Goal: Task Accomplishment & Management: Complete application form

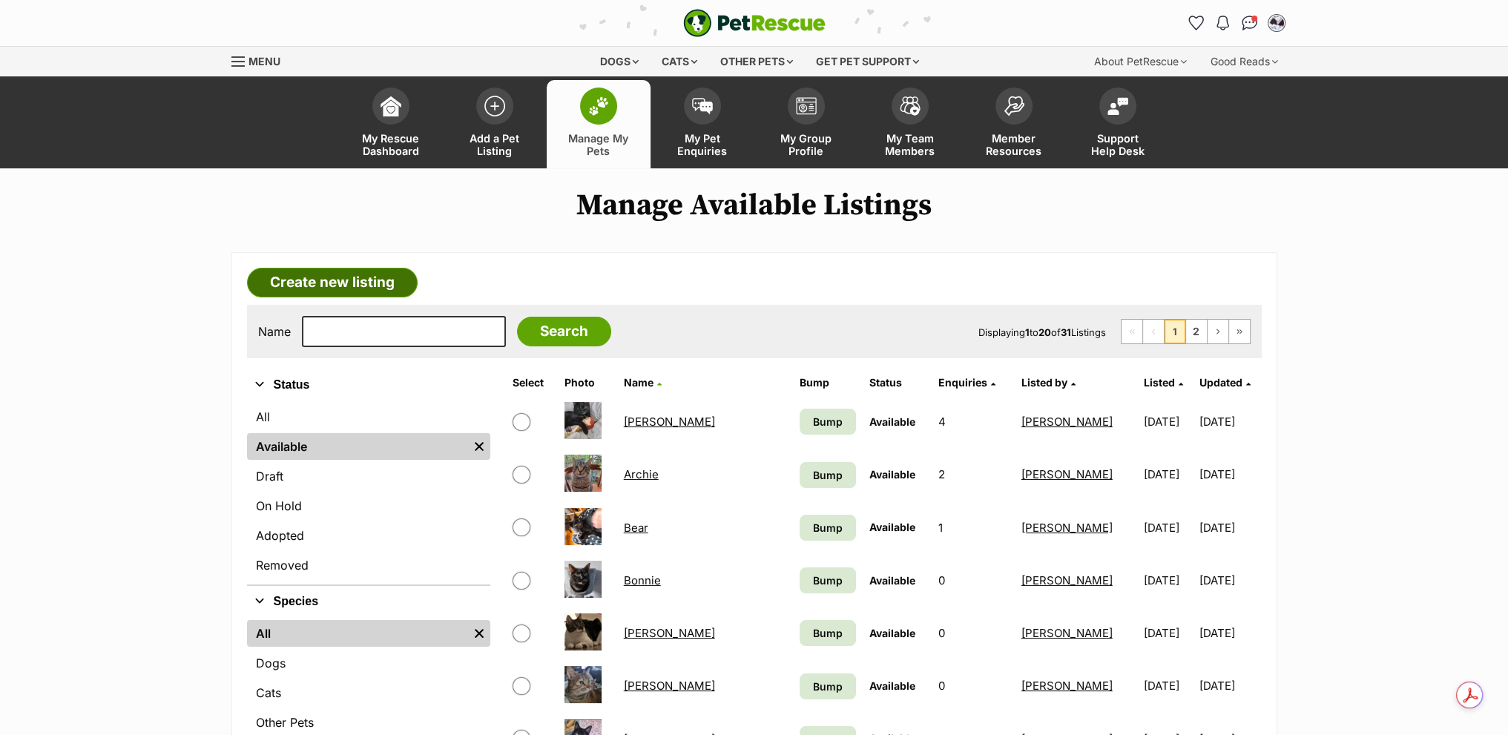
click at [344, 279] on link "Create new listing" at bounding box center [332, 283] width 171 height 30
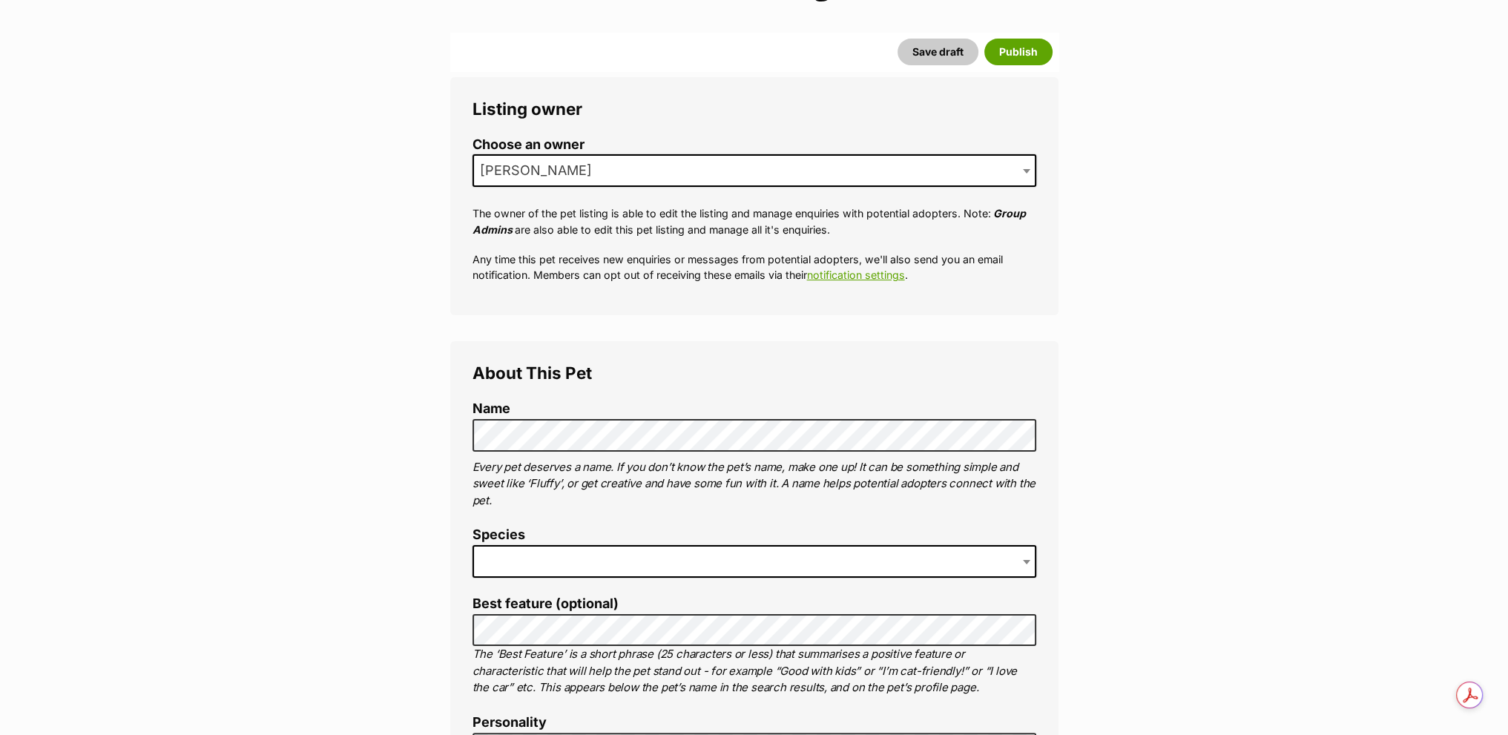
scroll to position [223, 0]
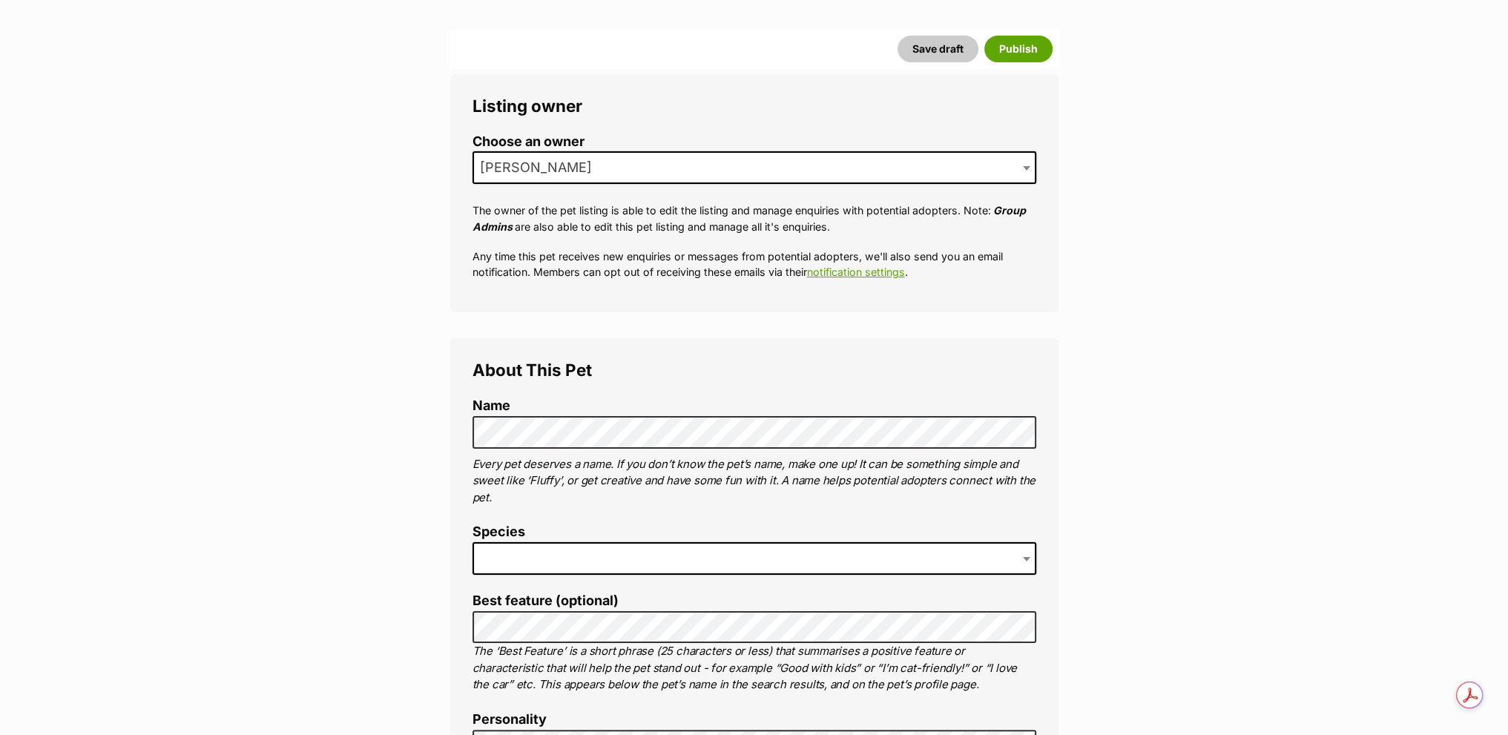
click at [562, 412] on label "Name" at bounding box center [755, 406] width 564 height 16
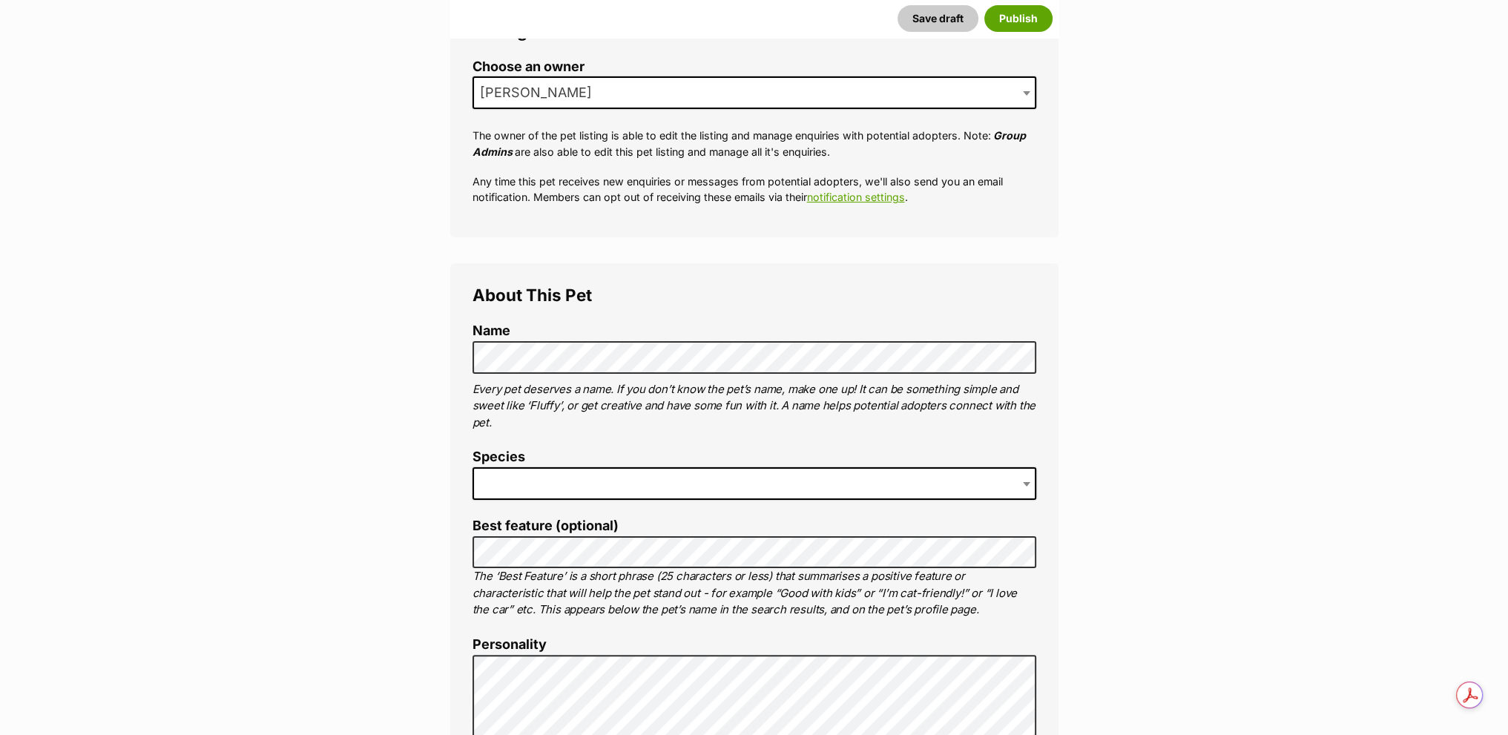
scroll to position [371, 0]
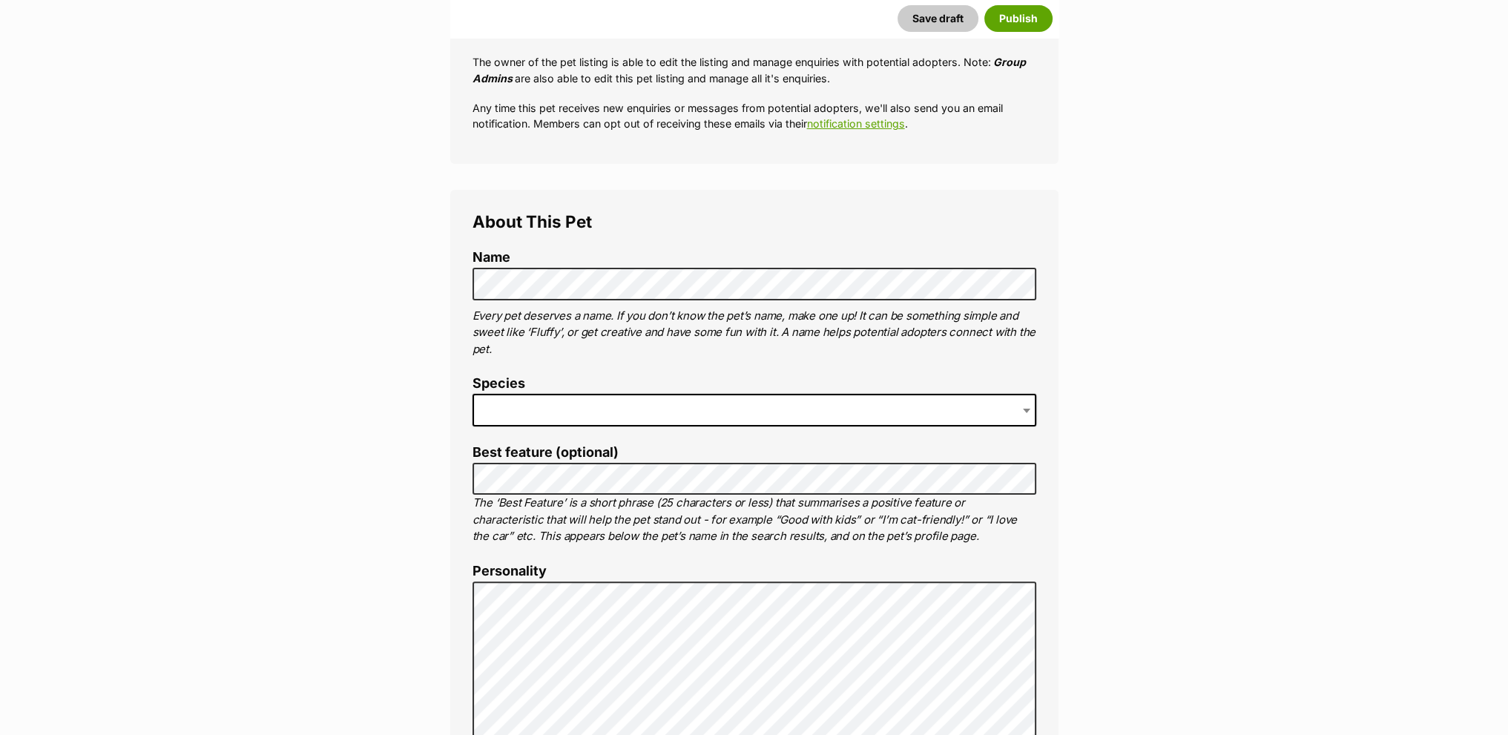
click at [596, 410] on span at bounding box center [755, 410] width 564 height 33
click at [530, 495] on p "The ‘Best Feature’ is a short phrase (25 characters or less) that summarises a …" at bounding box center [755, 520] width 564 height 50
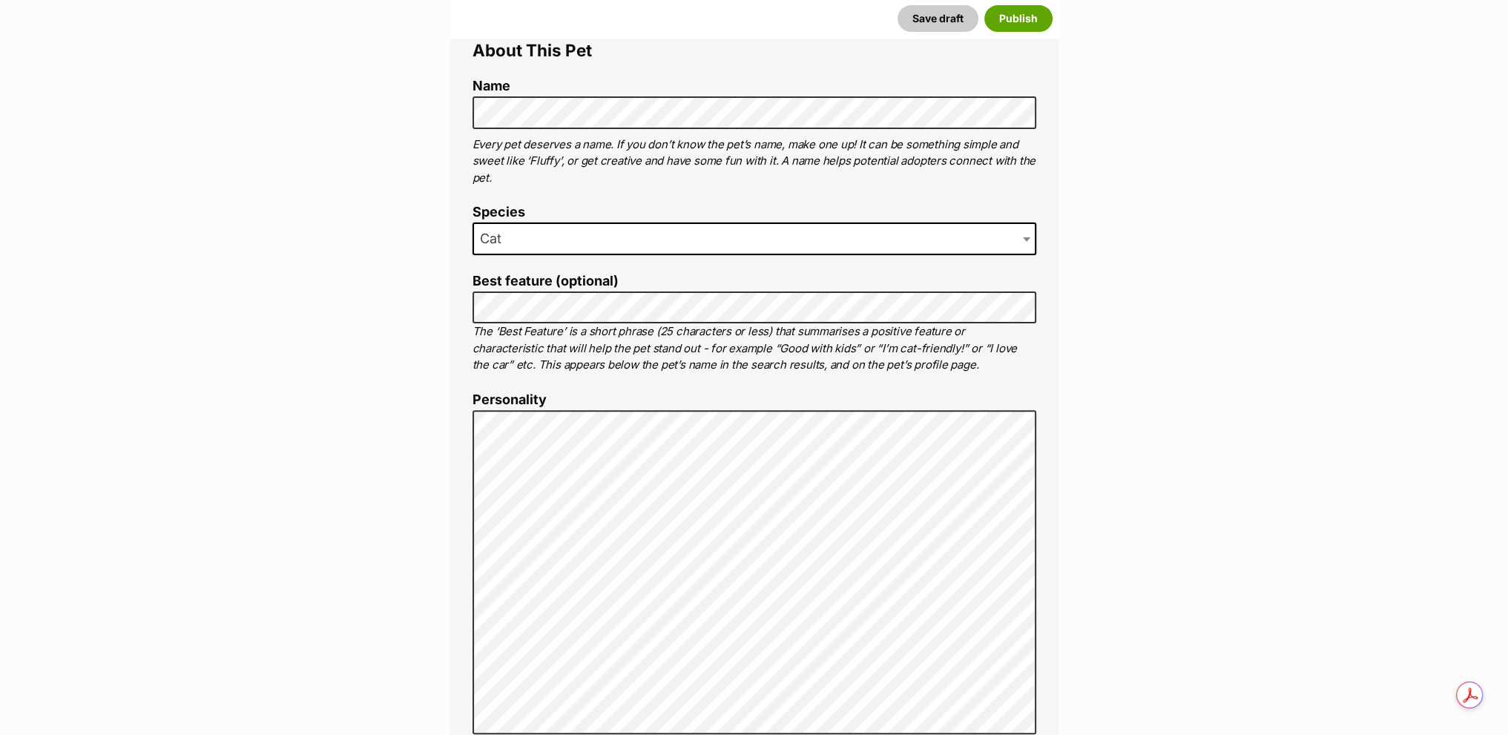
scroll to position [742, 0]
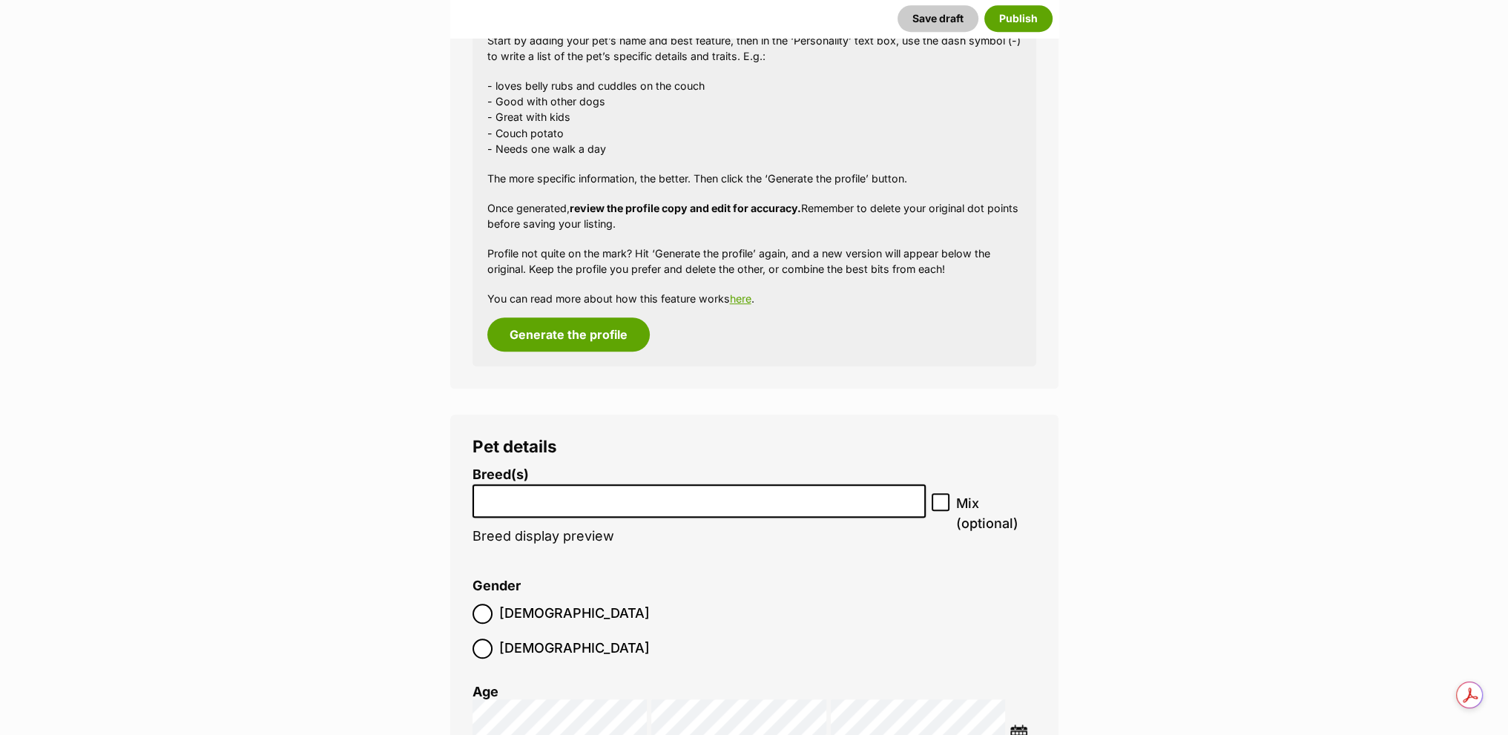
scroll to position [1855, 0]
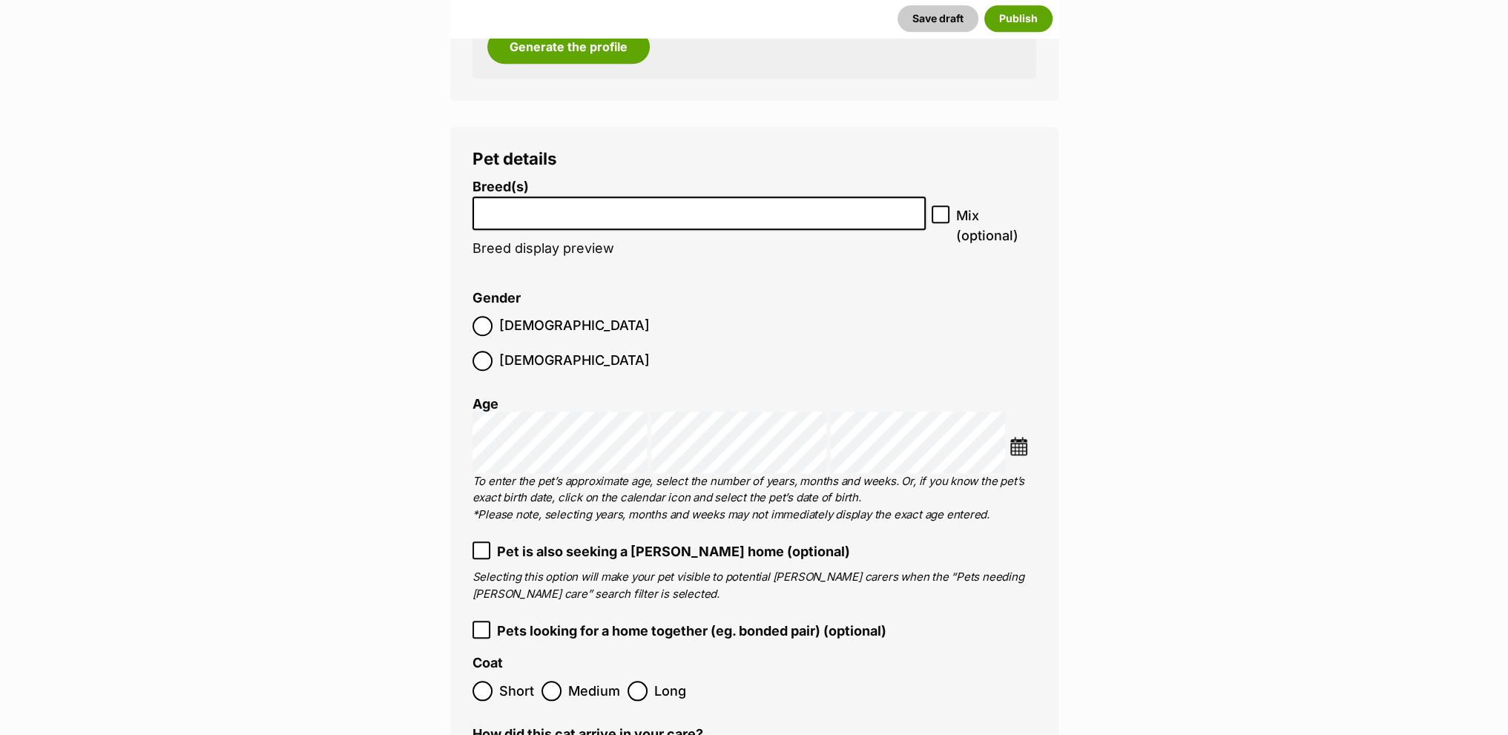
click at [533, 329] on ol "Male Female" at bounding box center [614, 344] width 282 height 70
click at [490, 311] on ol "Male Female" at bounding box center [614, 344] width 282 height 70
click at [499, 326] on span "Male" at bounding box center [574, 326] width 151 height 20
click at [533, 188] on label "Breed(s)" at bounding box center [700, 188] width 454 height 16
click at [473, 197] on select "Abyssinian American Bobtail American Curl American Shorthair American Wirehair …" at bounding box center [473, 197] width 1 height 1
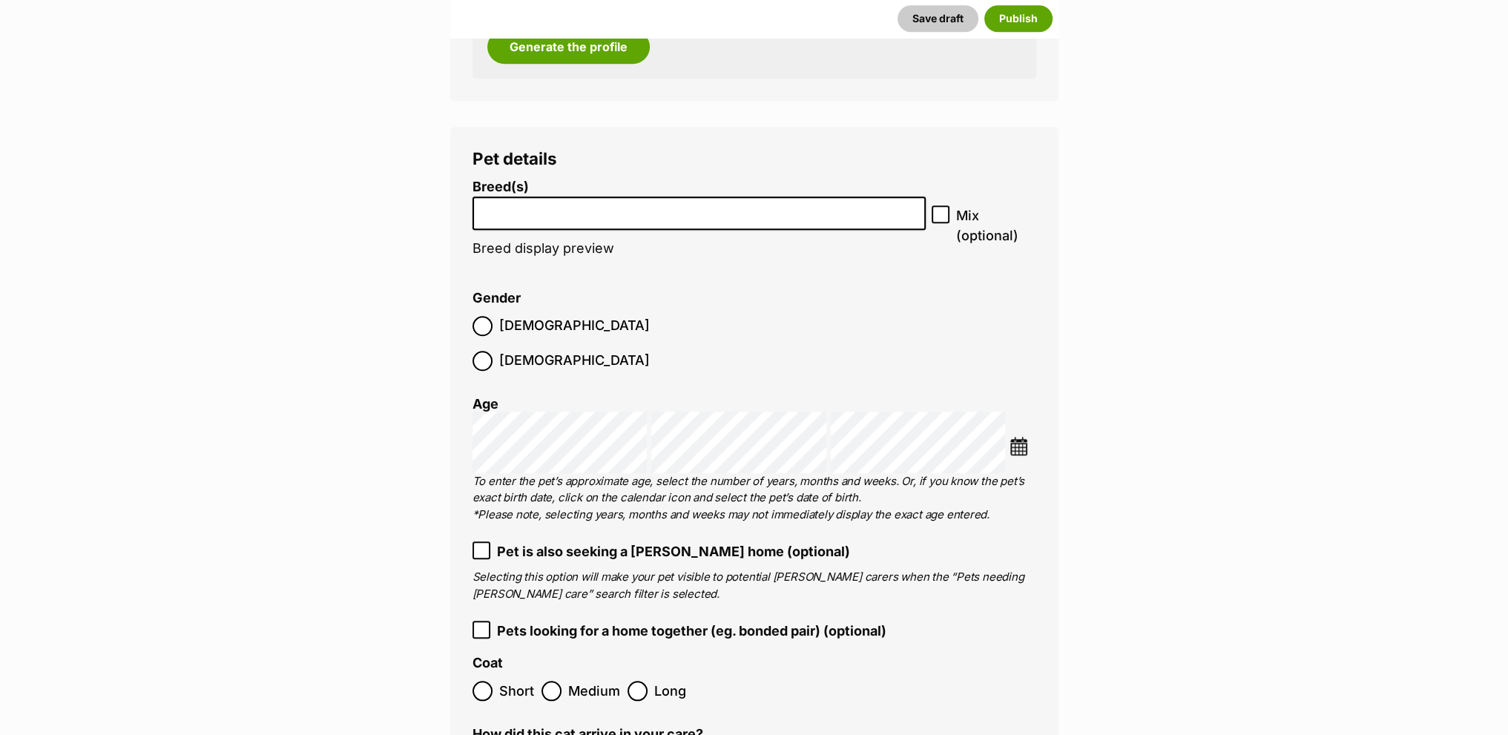
click at [542, 211] on input "search" at bounding box center [700, 210] width 444 height 16
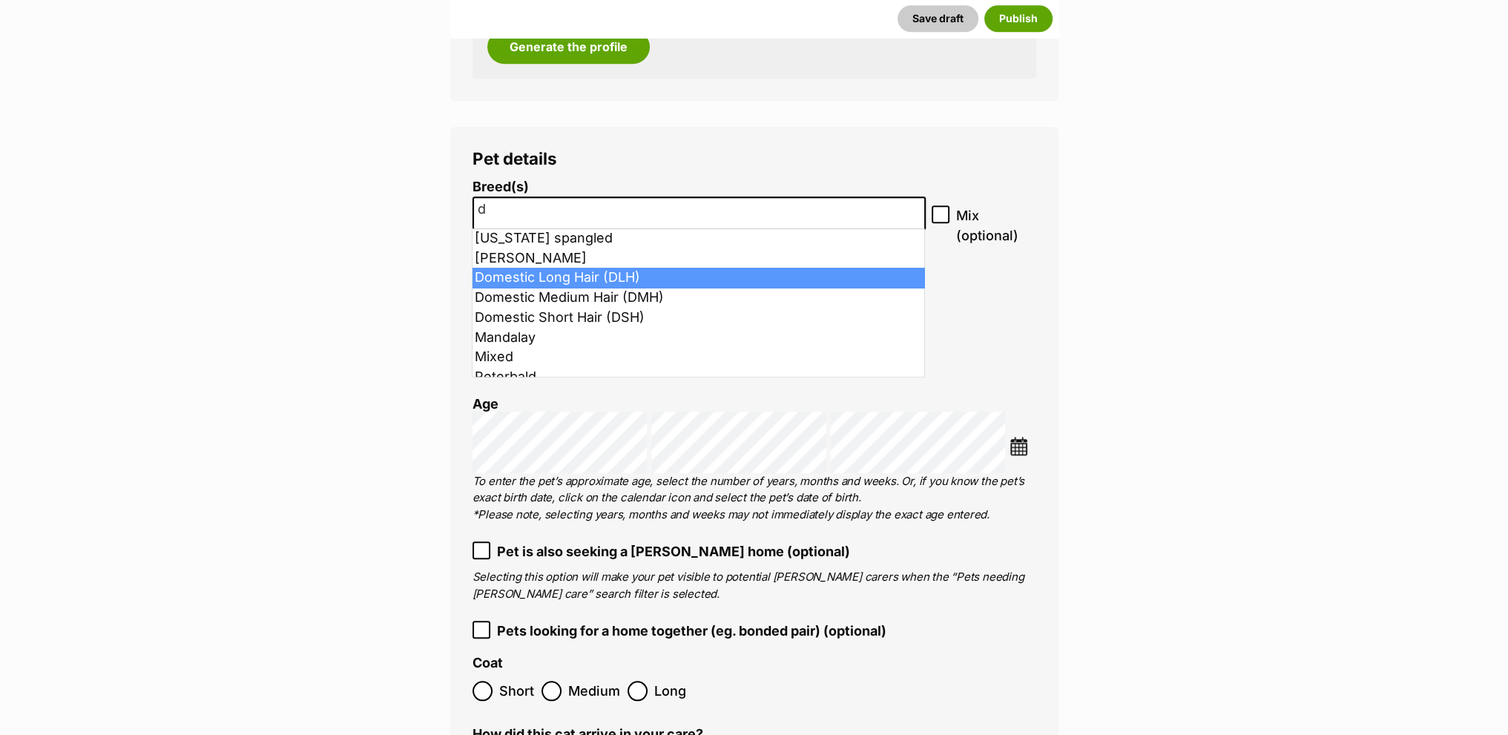
type input "d"
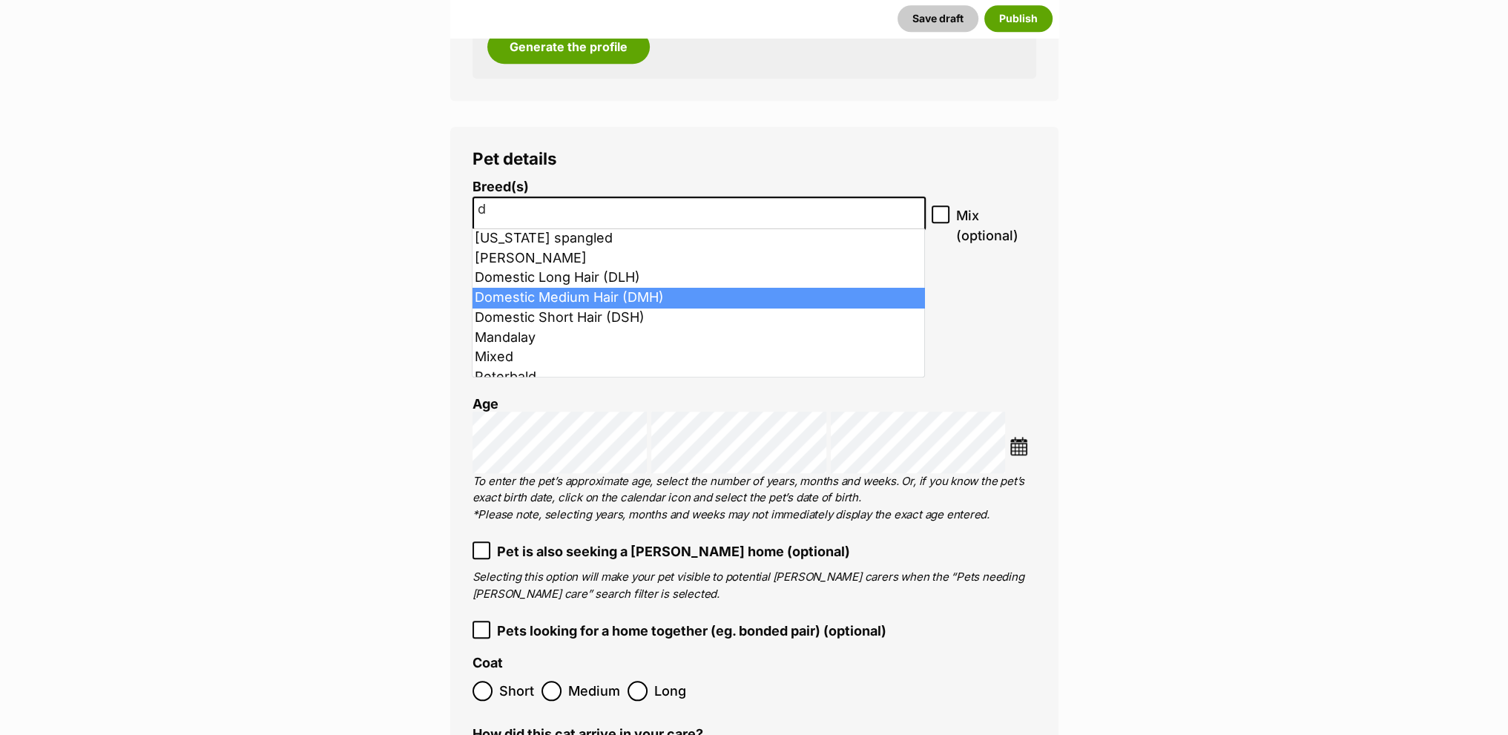
select select "252101"
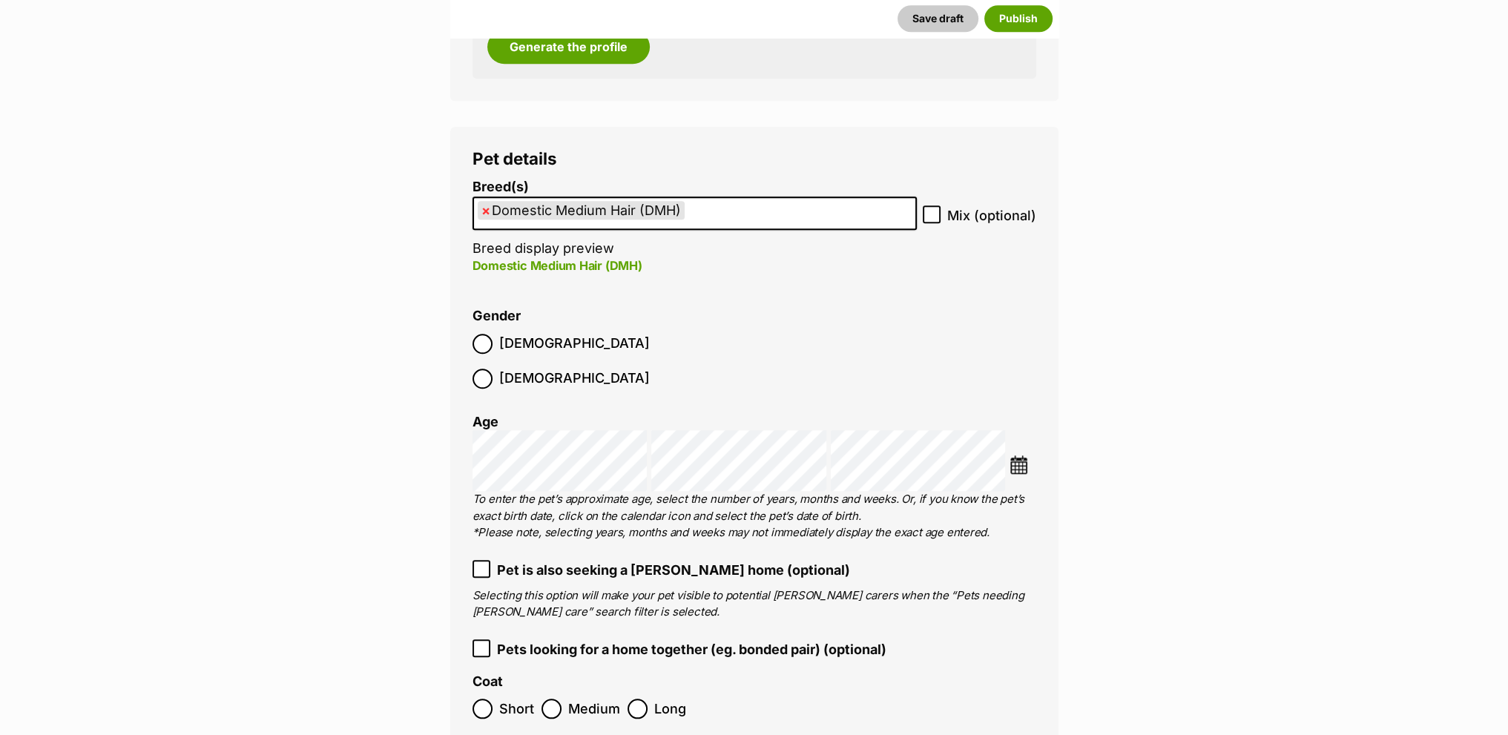
click at [1021, 455] on li at bounding box center [1023, 466] width 26 height 22
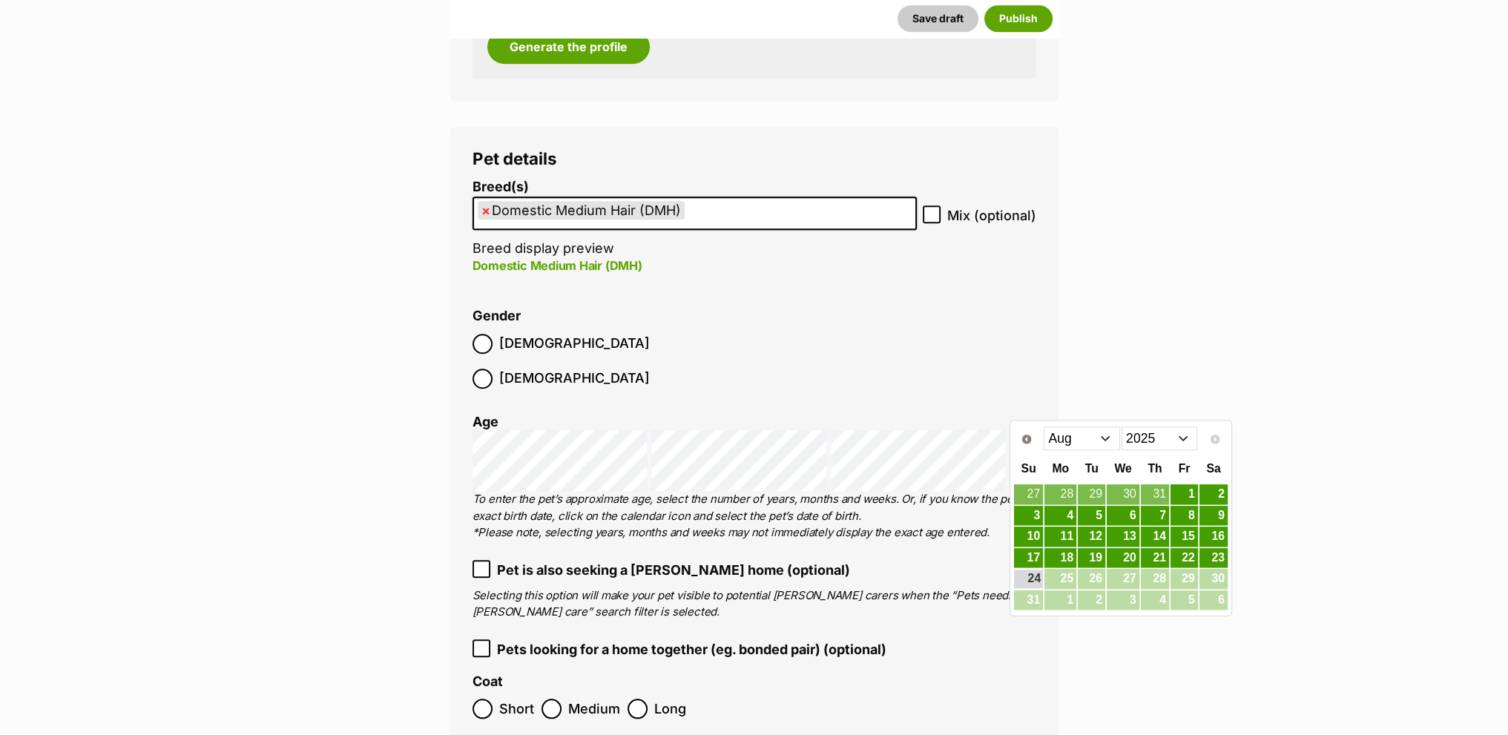
click at [1101, 438] on select "Jan Feb Mar Apr May Jun Jul Aug" at bounding box center [1082, 439] width 76 height 24
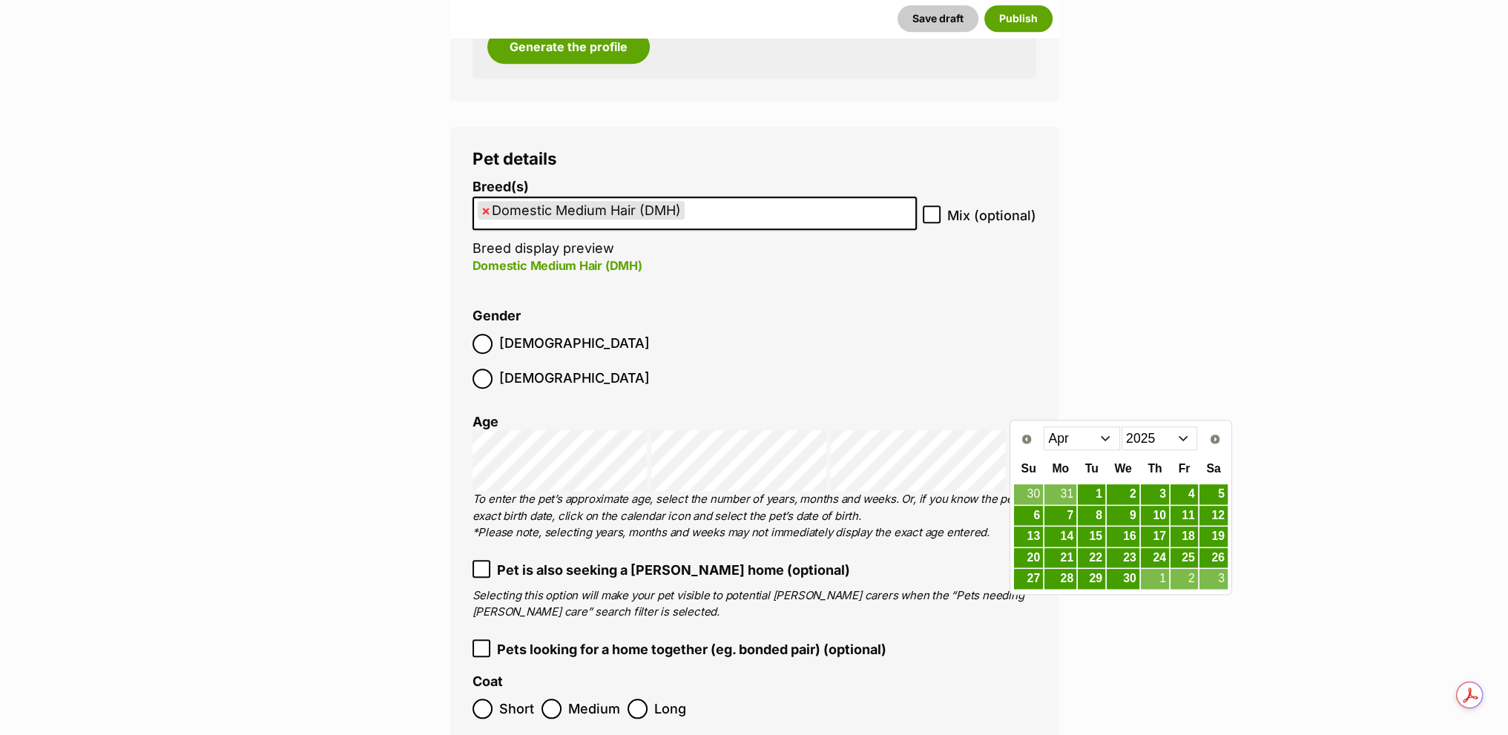
click at [1186, 441] on select "2015 2016 2017 2018 2019 2020 2021 2022 2023 2024 2025" at bounding box center [1160, 439] width 76 height 24
click at [1092, 560] on link "23" at bounding box center [1091, 558] width 27 height 19
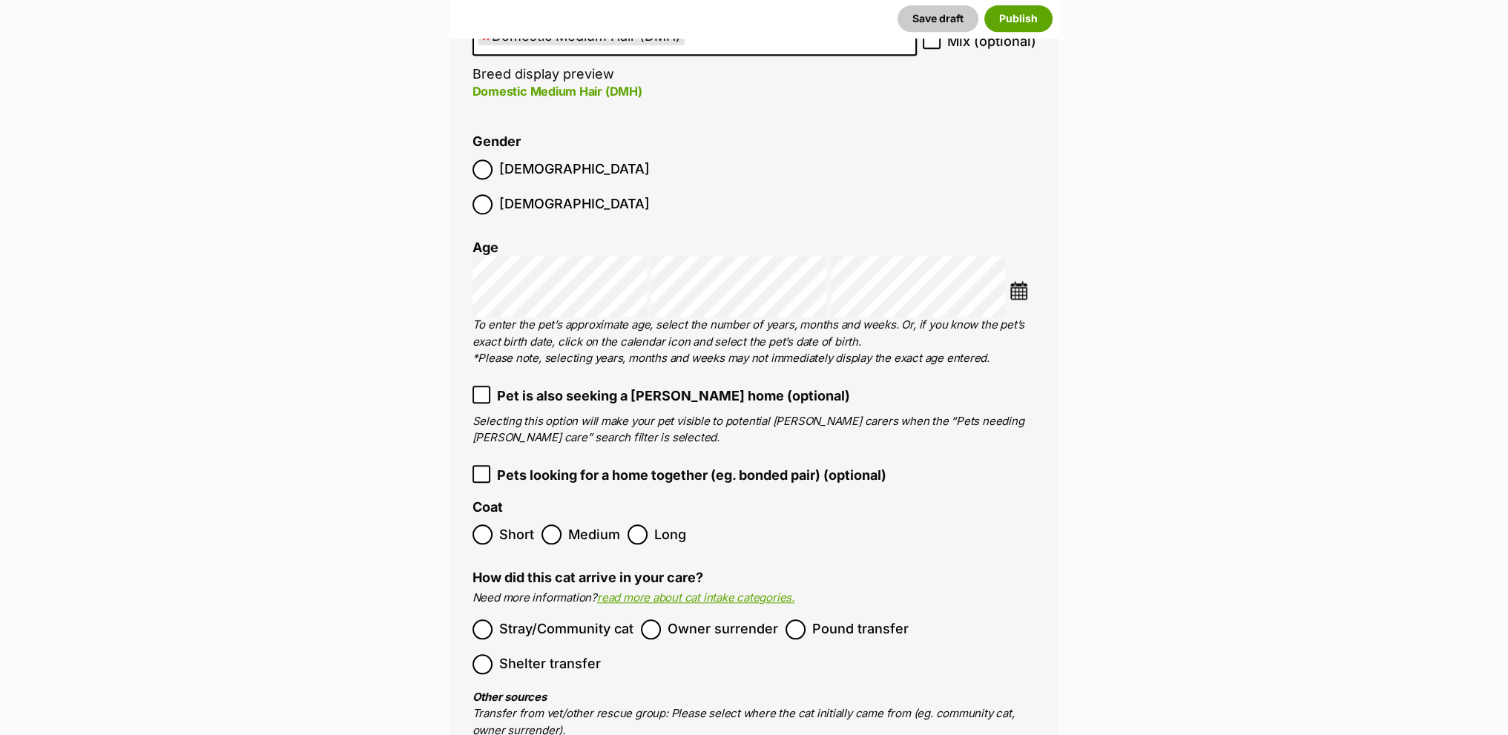
scroll to position [2077, 0]
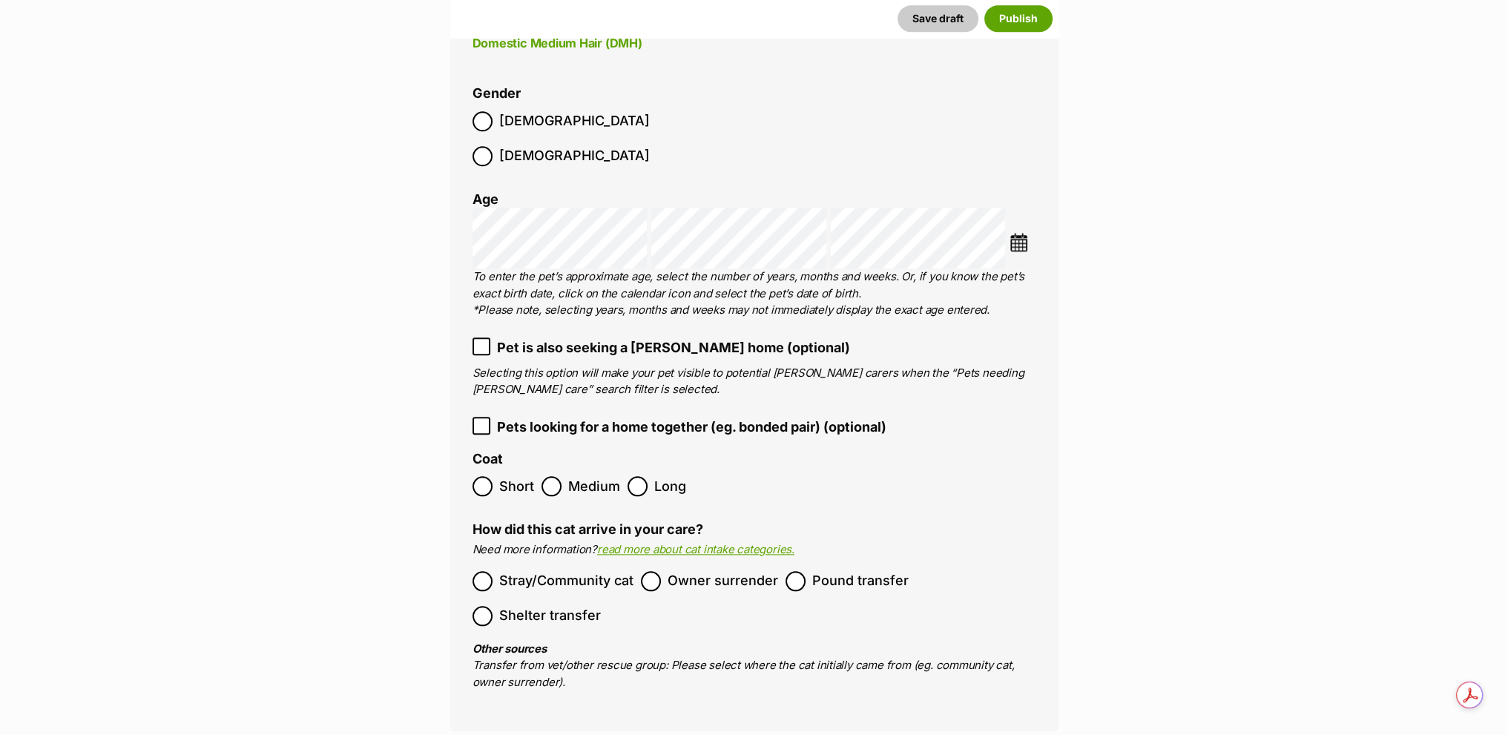
click at [588, 476] on span "Medium" at bounding box center [594, 486] width 52 height 20
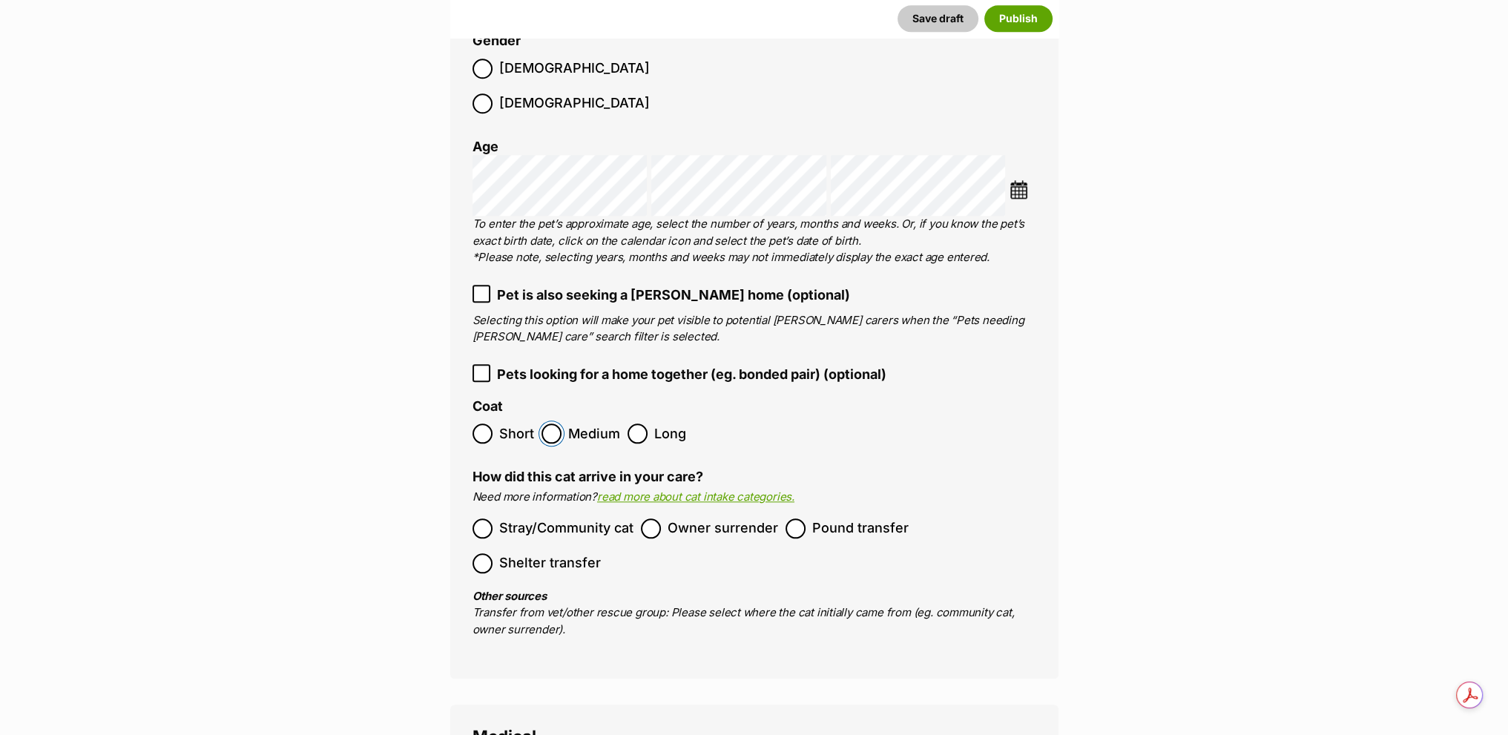
scroll to position [2300, 0]
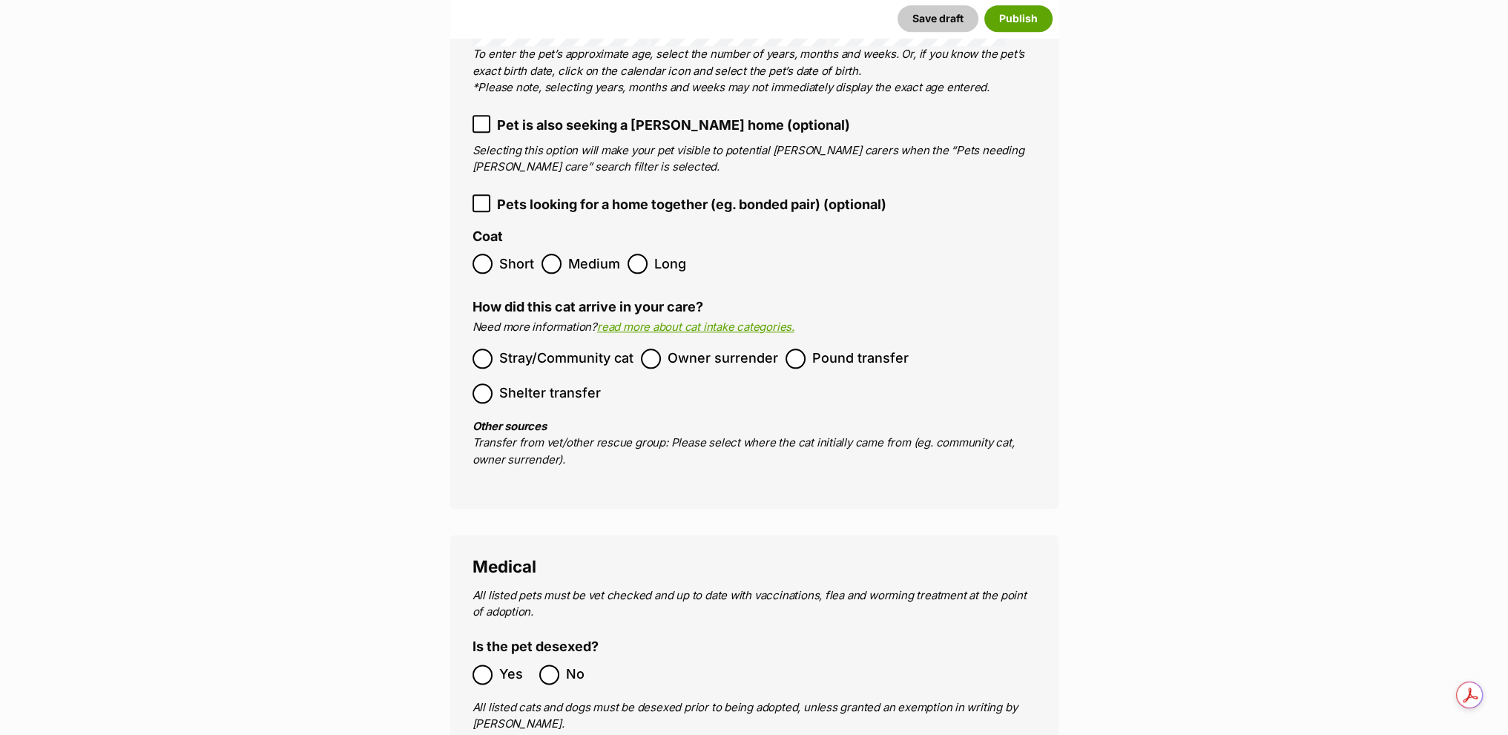
click at [705, 341] on ol "Stray/Community cat Owner surrender Pound transfer Shelter transfer" at bounding box center [755, 376] width 564 height 70
click at [721, 349] on span "Owner surrender" at bounding box center [723, 359] width 111 height 20
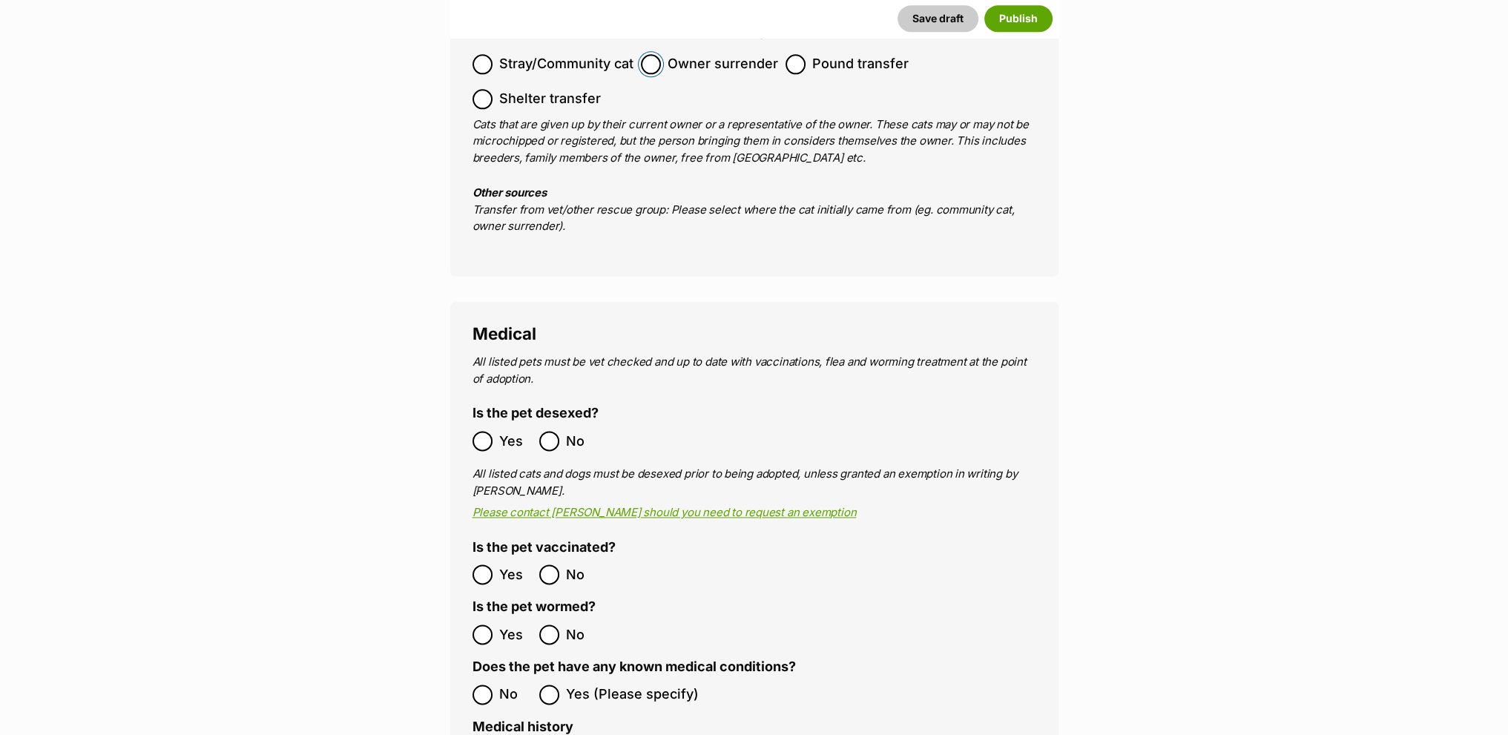
scroll to position [2671, 0]
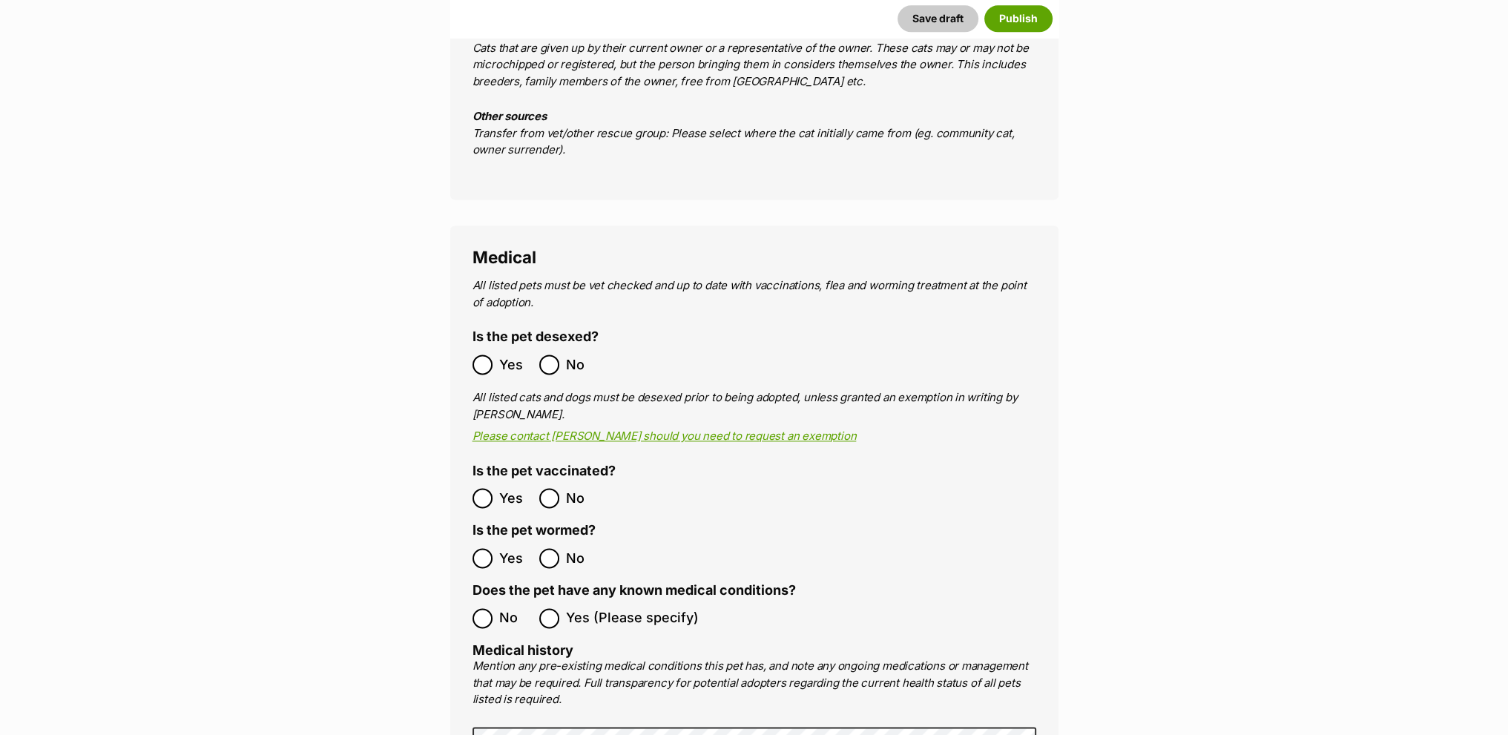
click at [504, 355] on span "Yes" at bounding box center [515, 365] width 33 height 20
click at [503, 488] on span "Yes" at bounding box center [515, 498] width 33 height 20
click at [501, 541] on ol "Yes No" at bounding box center [614, 558] width 282 height 35
drag, startPoint x: 496, startPoint y: 579, endPoint x: 501, endPoint y: 532, distance: 47.1
click at [496, 608] on label "No" at bounding box center [502, 618] width 59 height 20
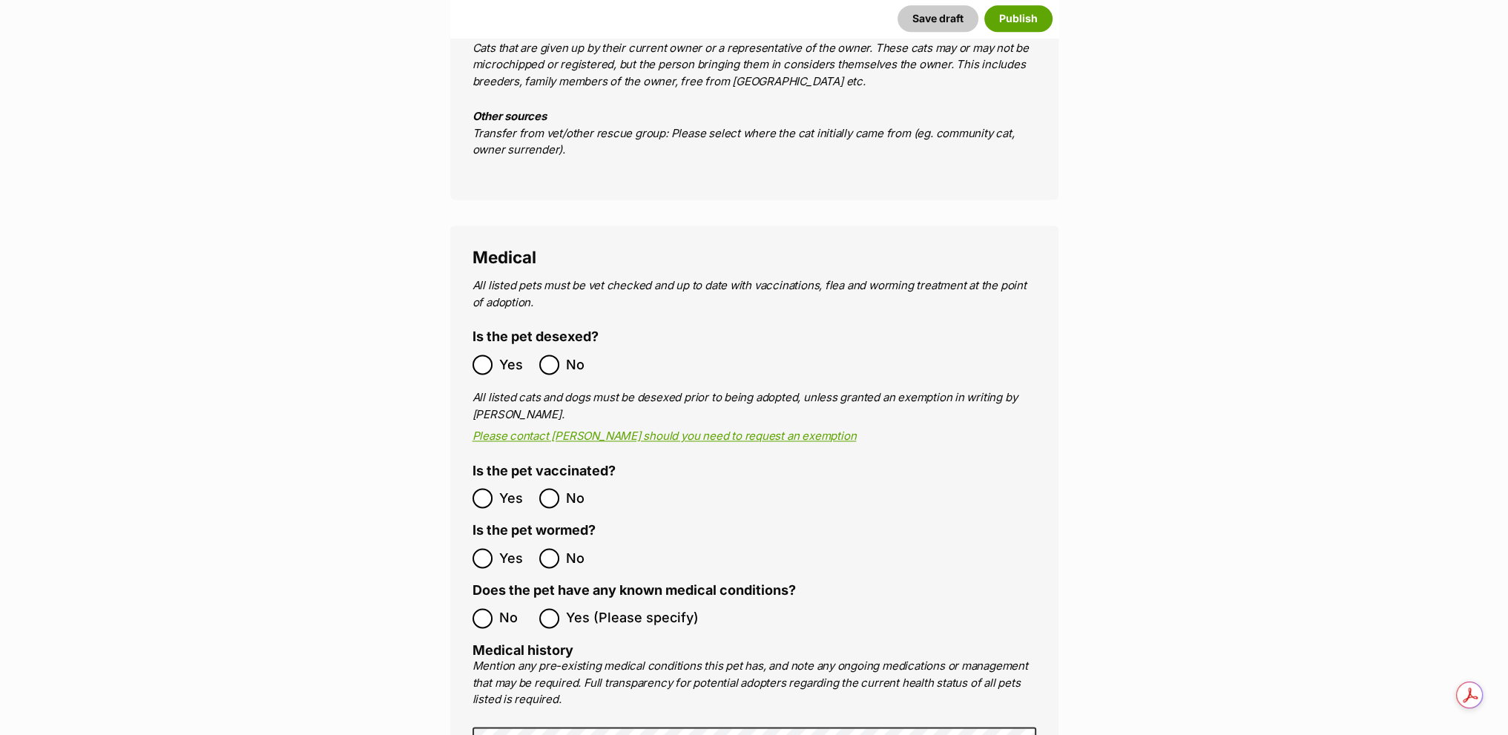
click at [501, 548] on span "Yes" at bounding box center [515, 558] width 33 height 20
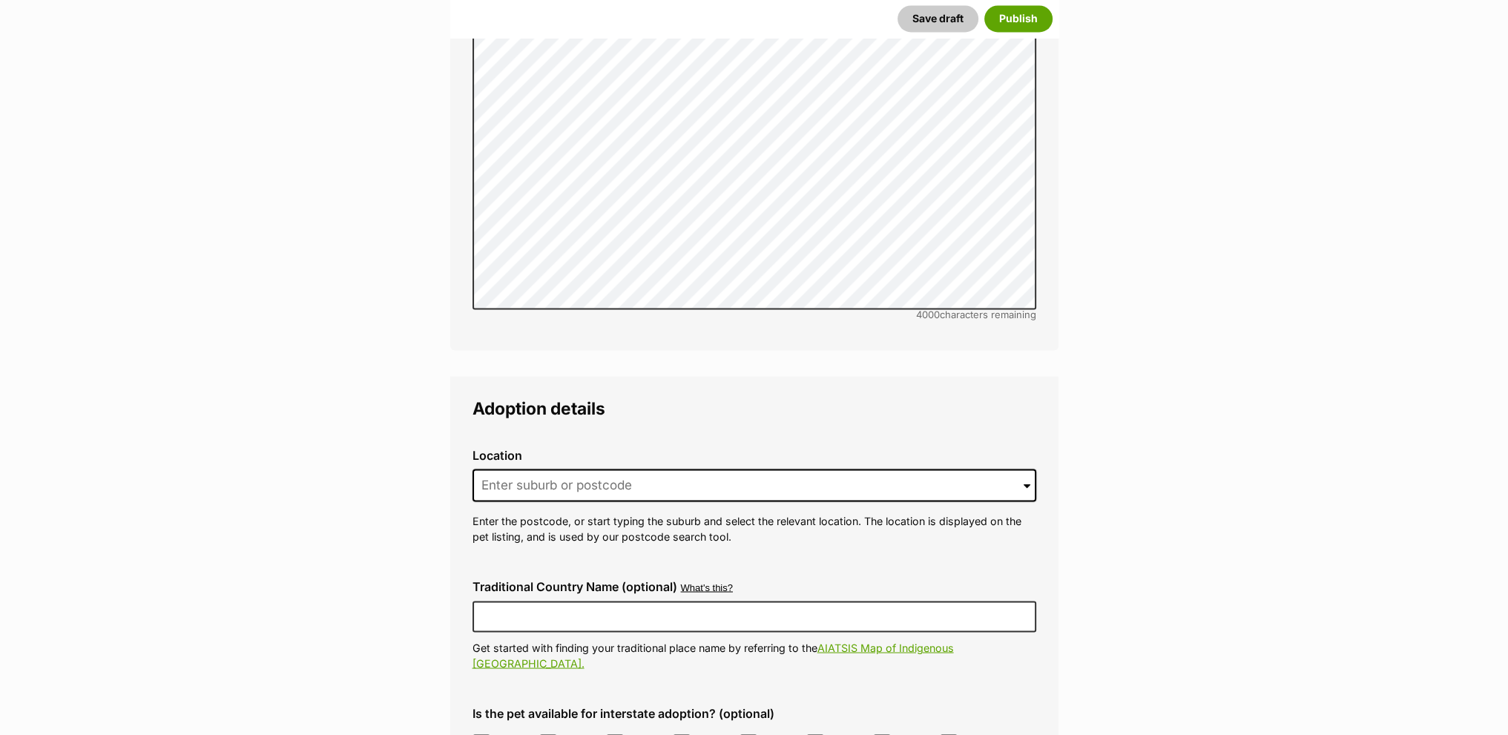
scroll to position [3783, 0]
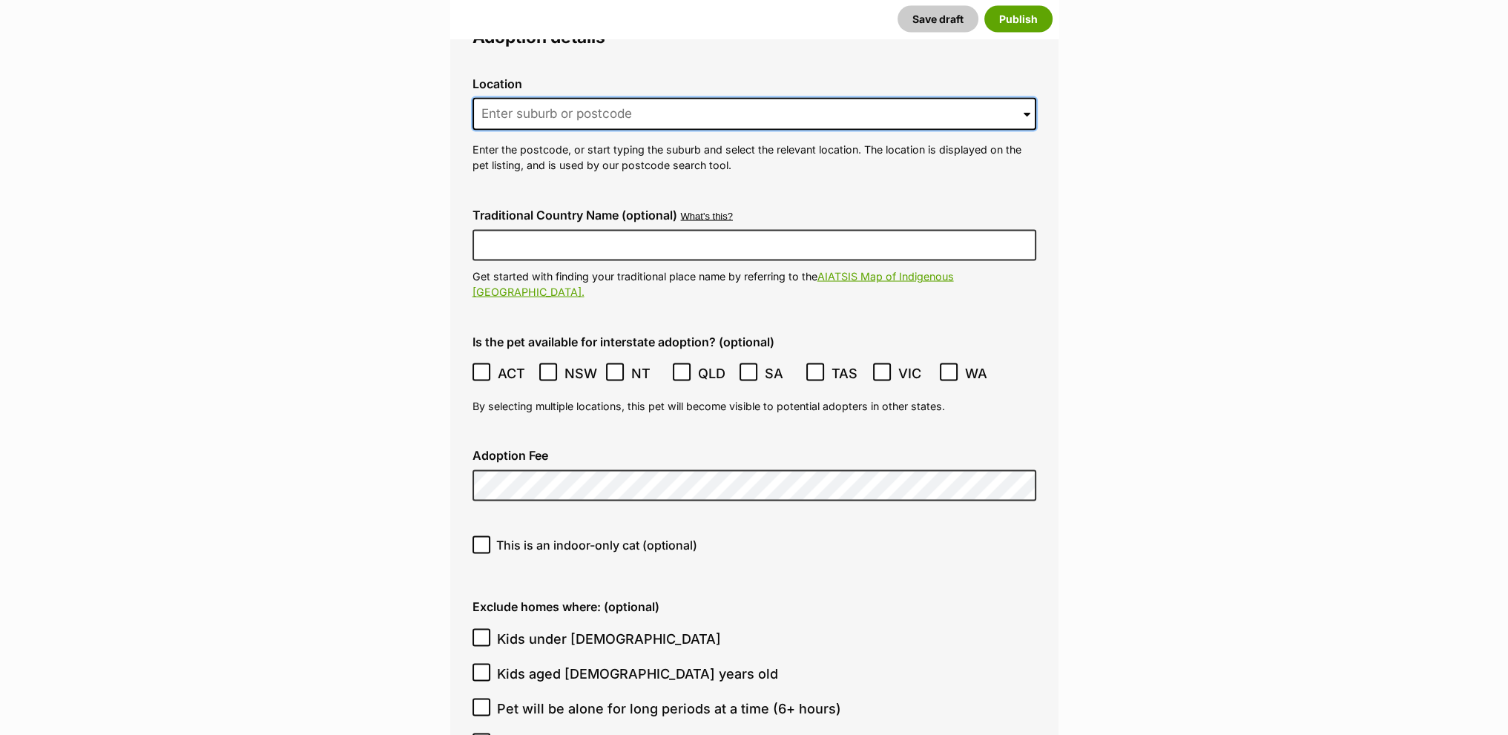
click at [614, 98] on input at bounding box center [755, 114] width 564 height 33
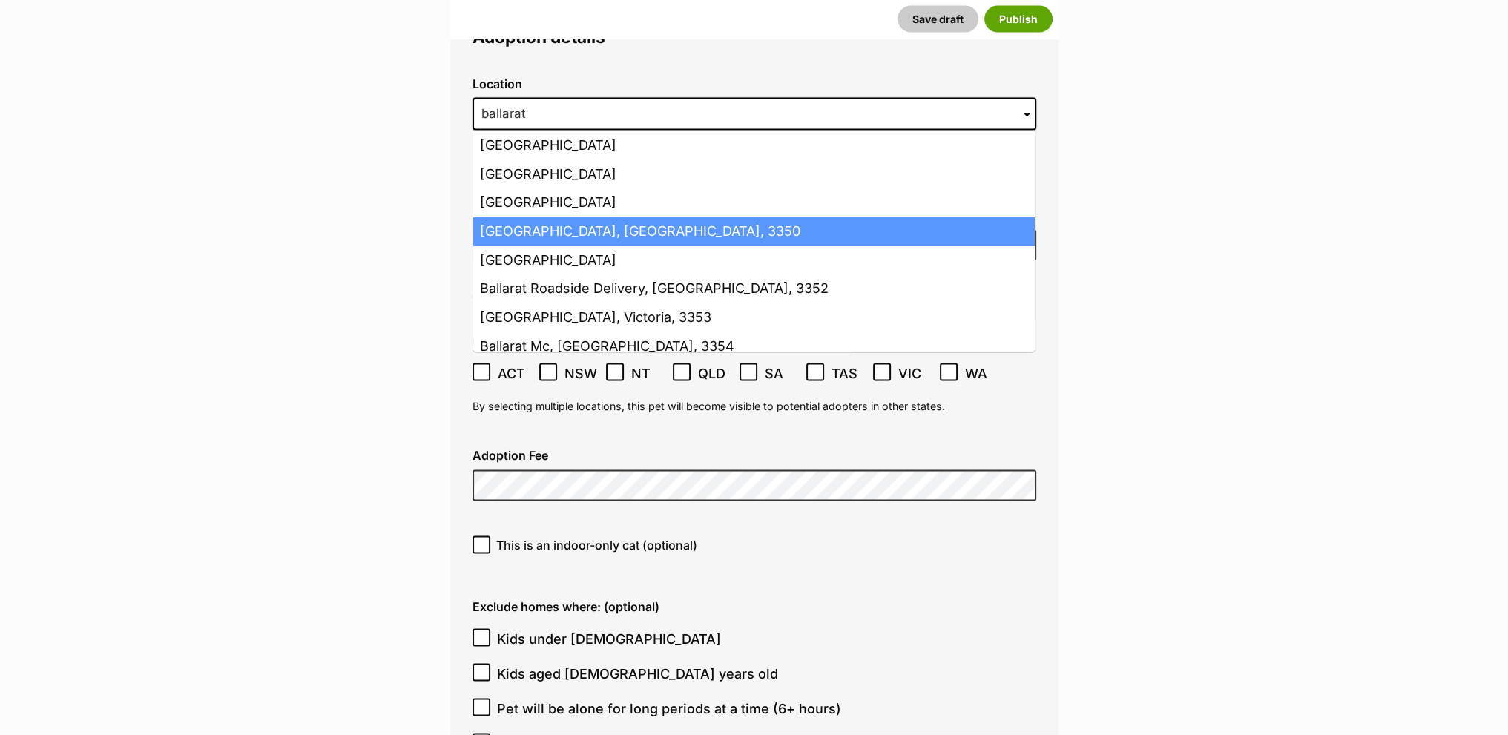
click at [596, 217] on li "Ballarat, Victoria, 3350" at bounding box center [754, 231] width 562 height 29
type input "Ballarat, Victoria, 3350"
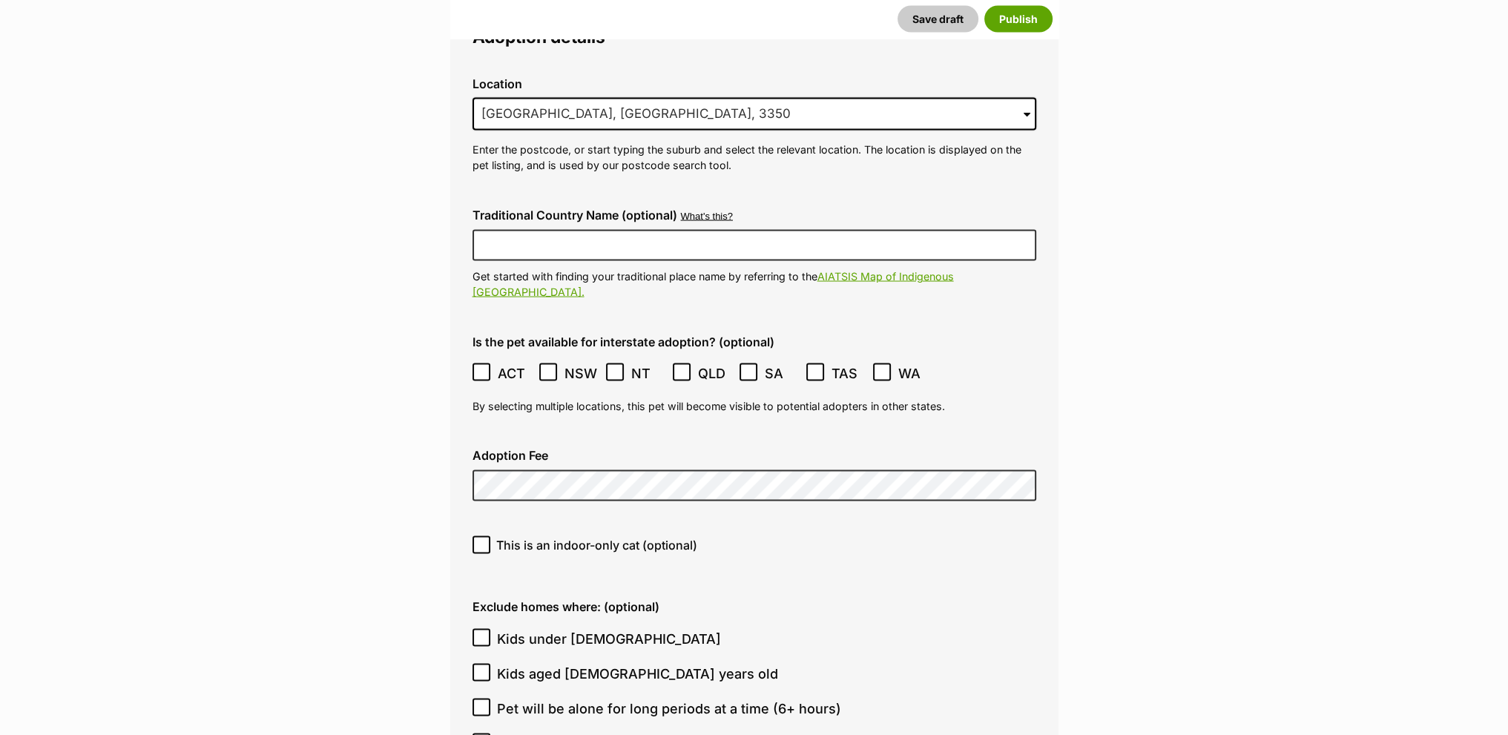
click at [561, 449] on label "Adoption Fee" at bounding box center [755, 455] width 564 height 13
click at [543, 536] on span "This is an indoor-only cat (optional)" at bounding box center [596, 545] width 201 height 18
click at [490, 536] on input "This is an indoor-only cat (optional)" at bounding box center [482, 545] width 18 height 18
checkbox input "true"
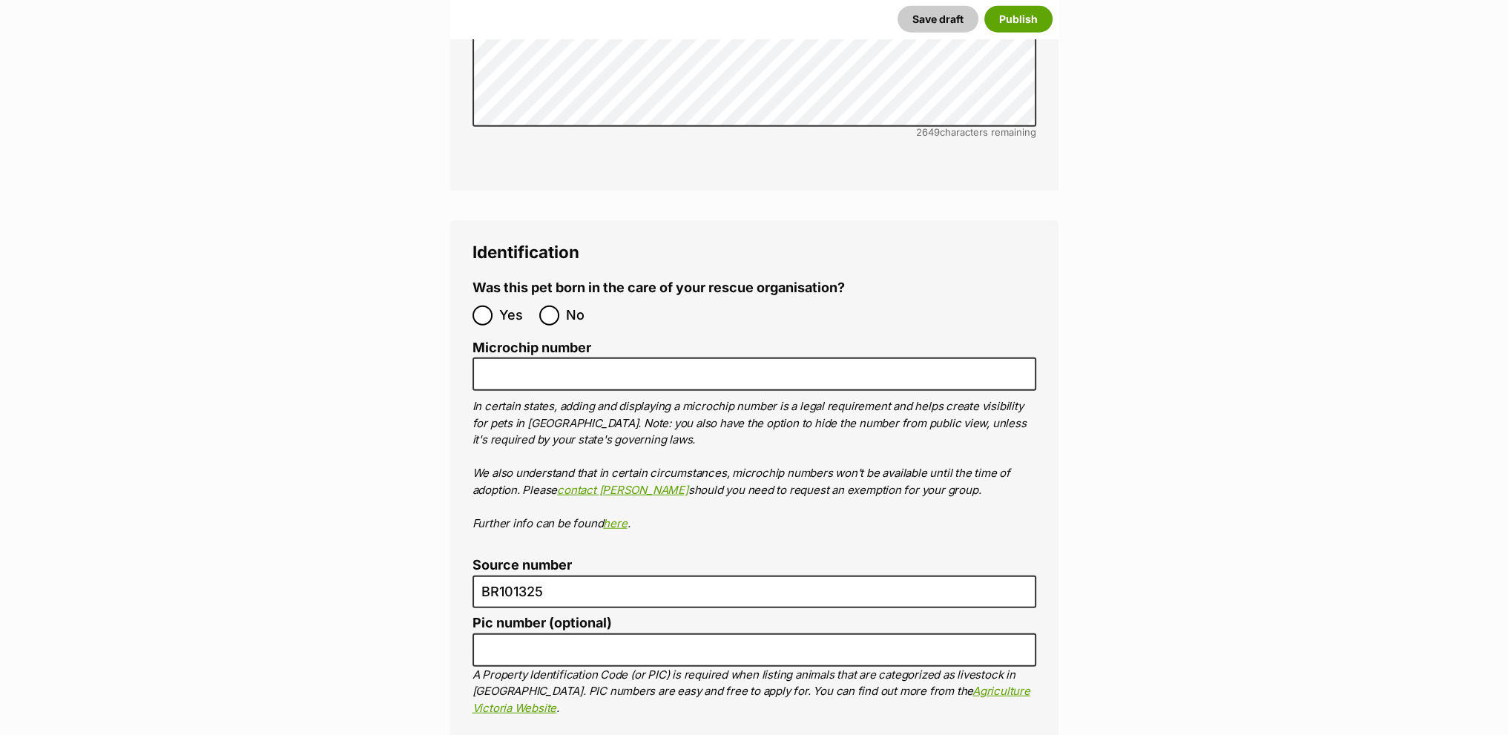
scroll to position [5119, 0]
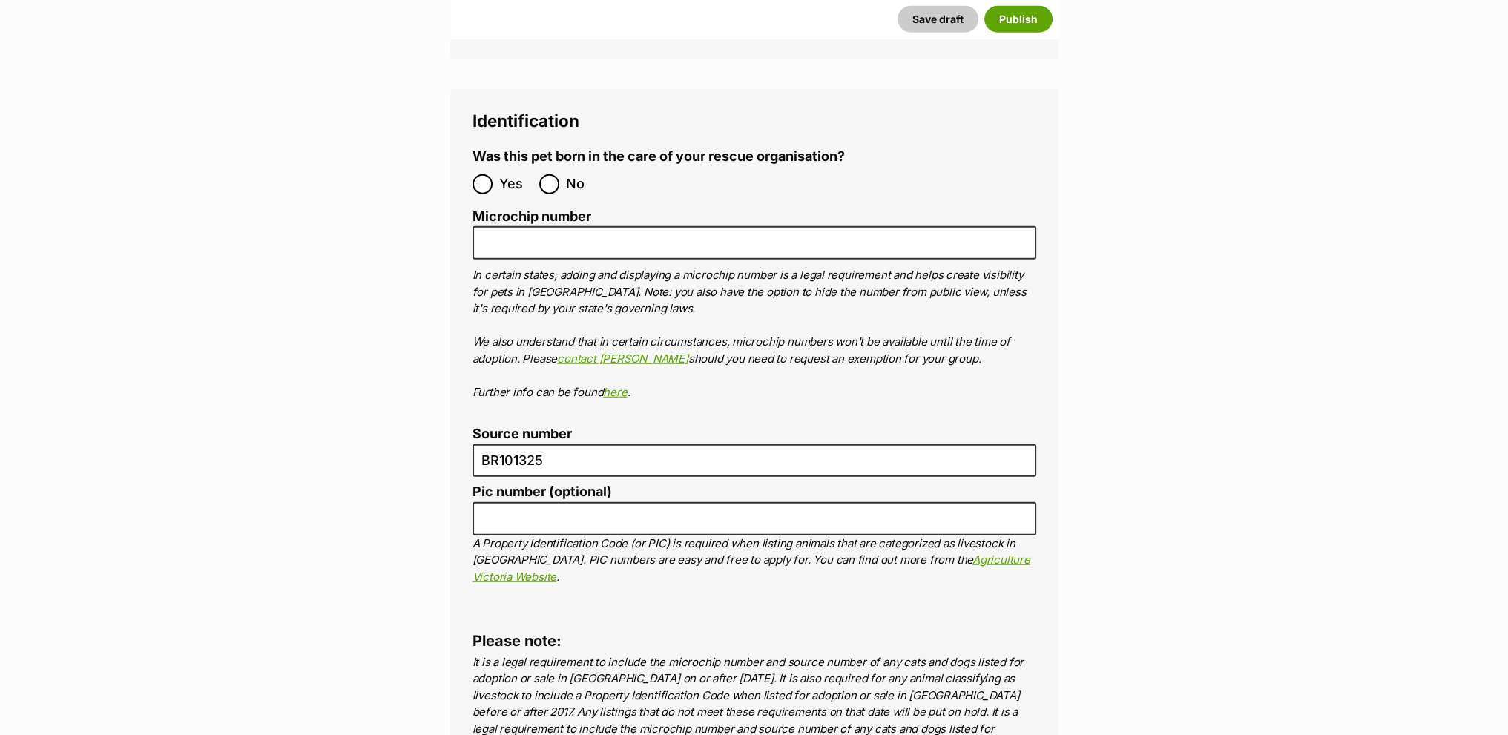
click at [573, 174] on span "No" at bounding box center [582, 184] width 33 height 20
click at [559, 174] on input "No" at bounding box center [549, 184] width 20 height 20
radio input "true"
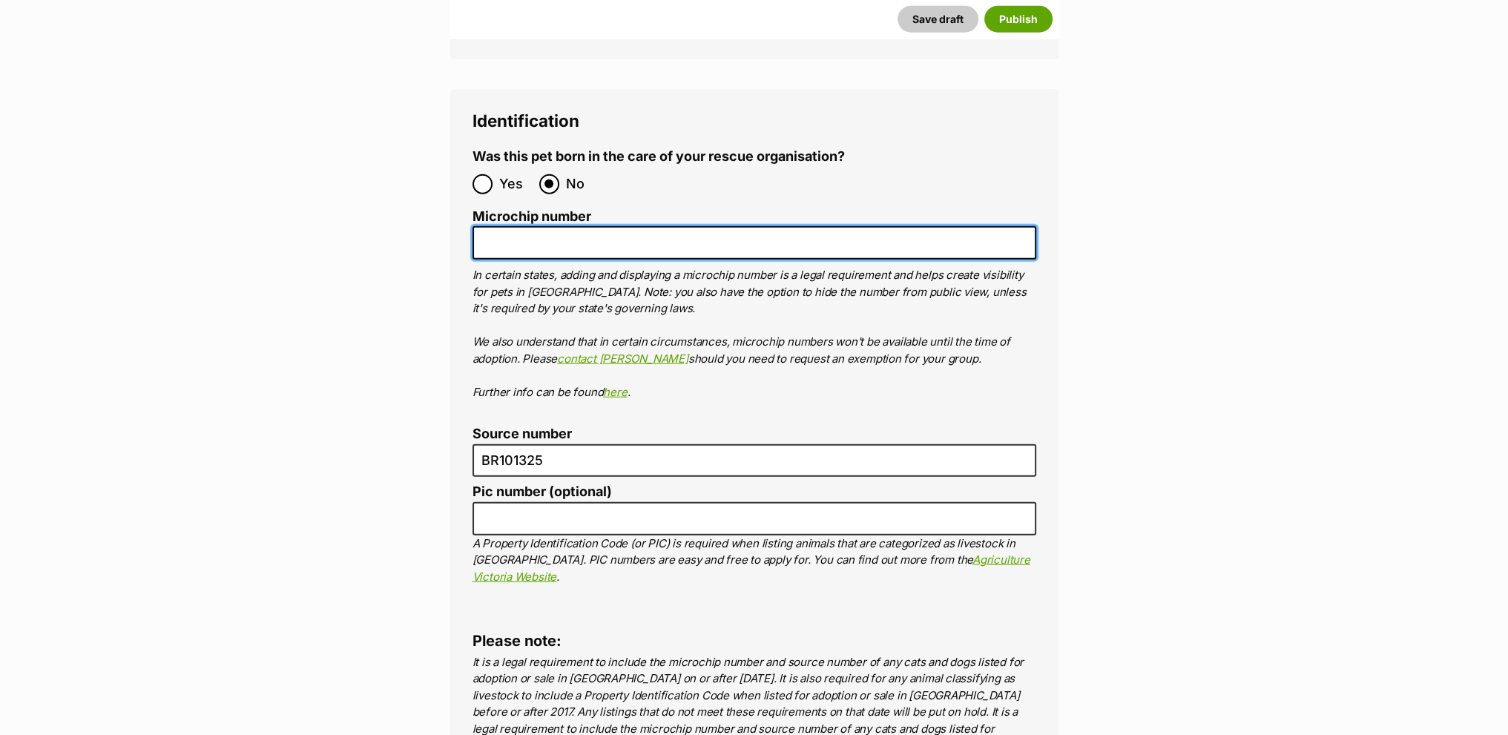
click at [567, 226] on input "Microchip number" at bounding box center [755, 242] width 564 height 33
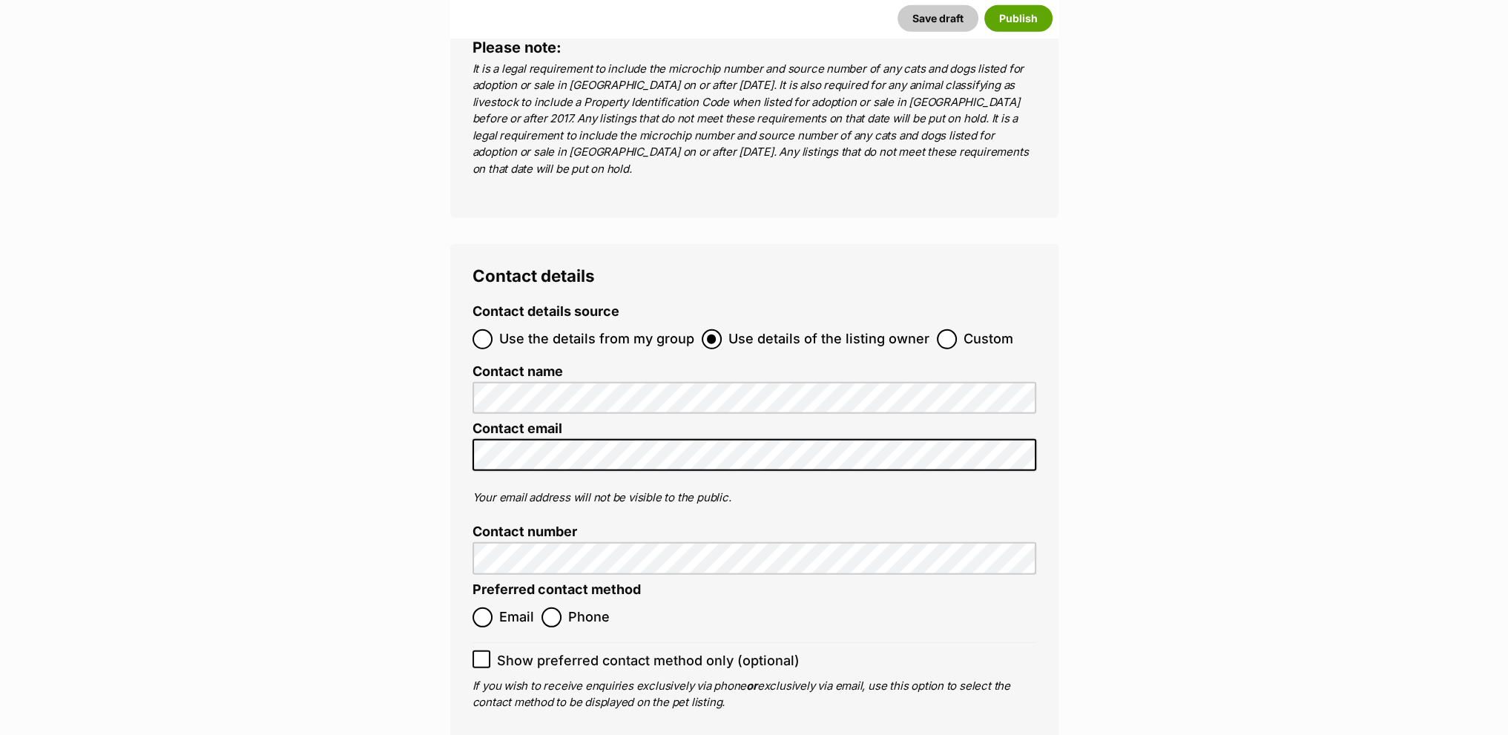
type input "956000017248117"
click at [584, 329] on span "Use the details from my group" at bounding box center [596, 339] width 195 height 20
click at [493, 329] on input "Use the details from my group" at bounding box center [483, 339] width 20 height 20
radio input "true"
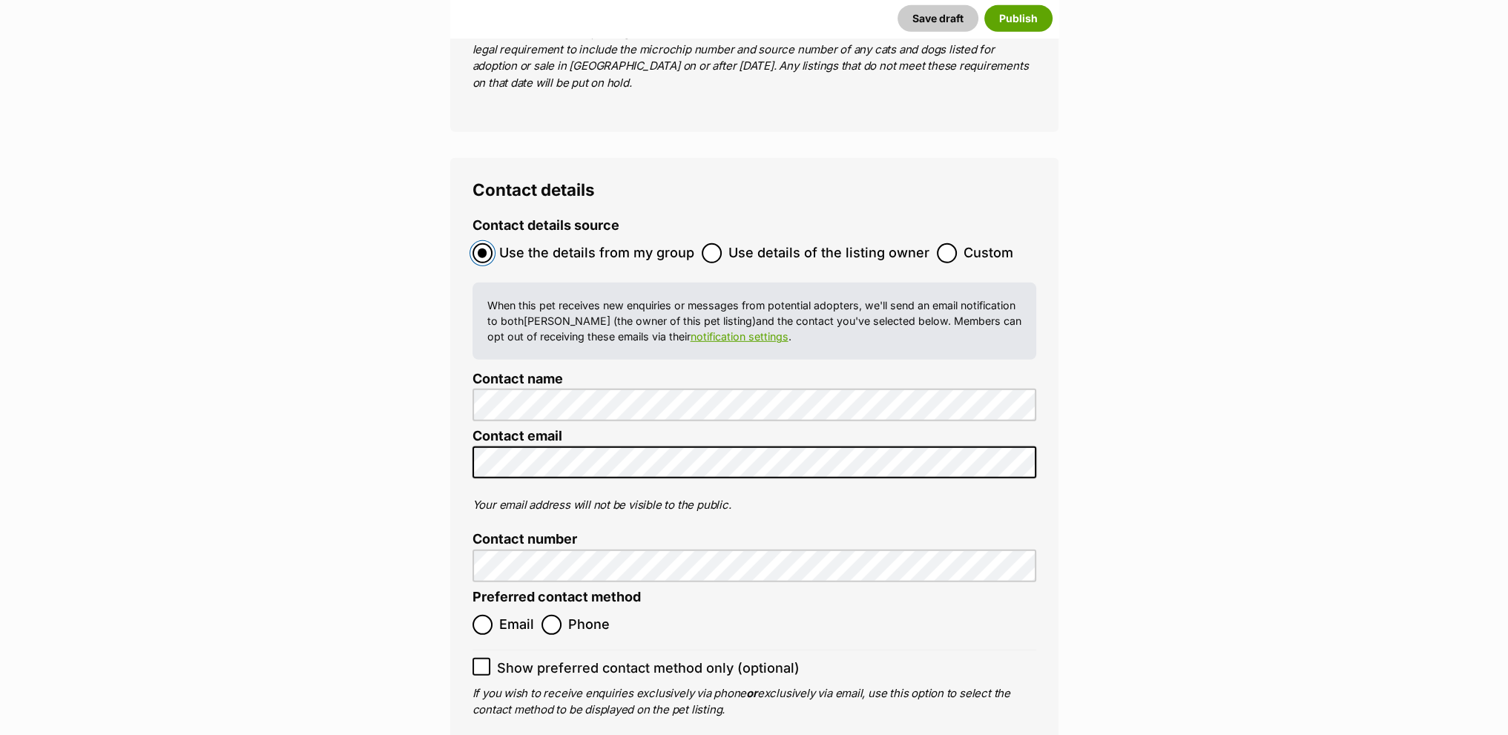
scroll to position [5935, 0]
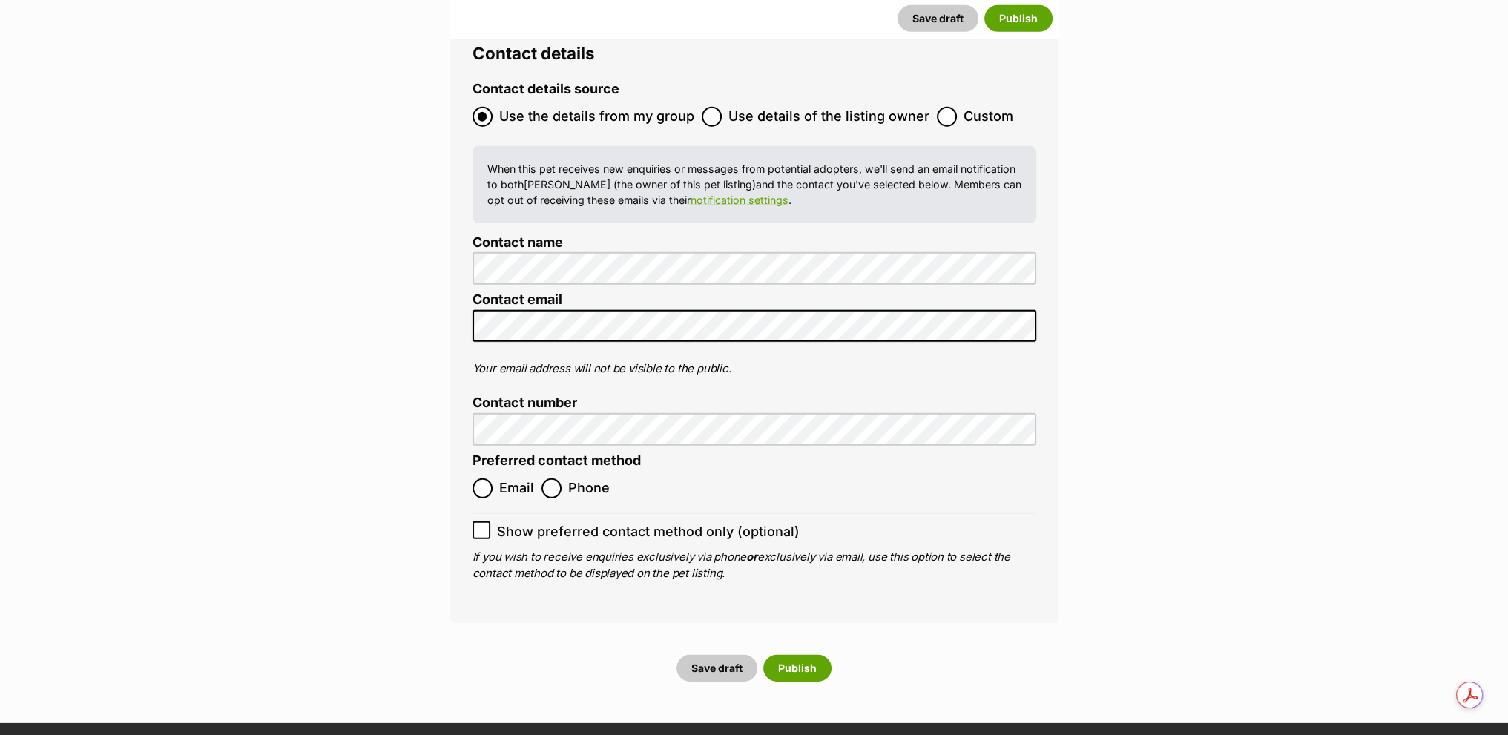
click at [499, 478] on span "Email" at bounding box center [516, 488] width 35 height 20
click at [493, 478] on input "Email" at bounding box center [483, 488] width 20 height 20
radio input "true"
click at [806, 655] on button "Publish" at bounding box center [797, 668] width 68 height 27
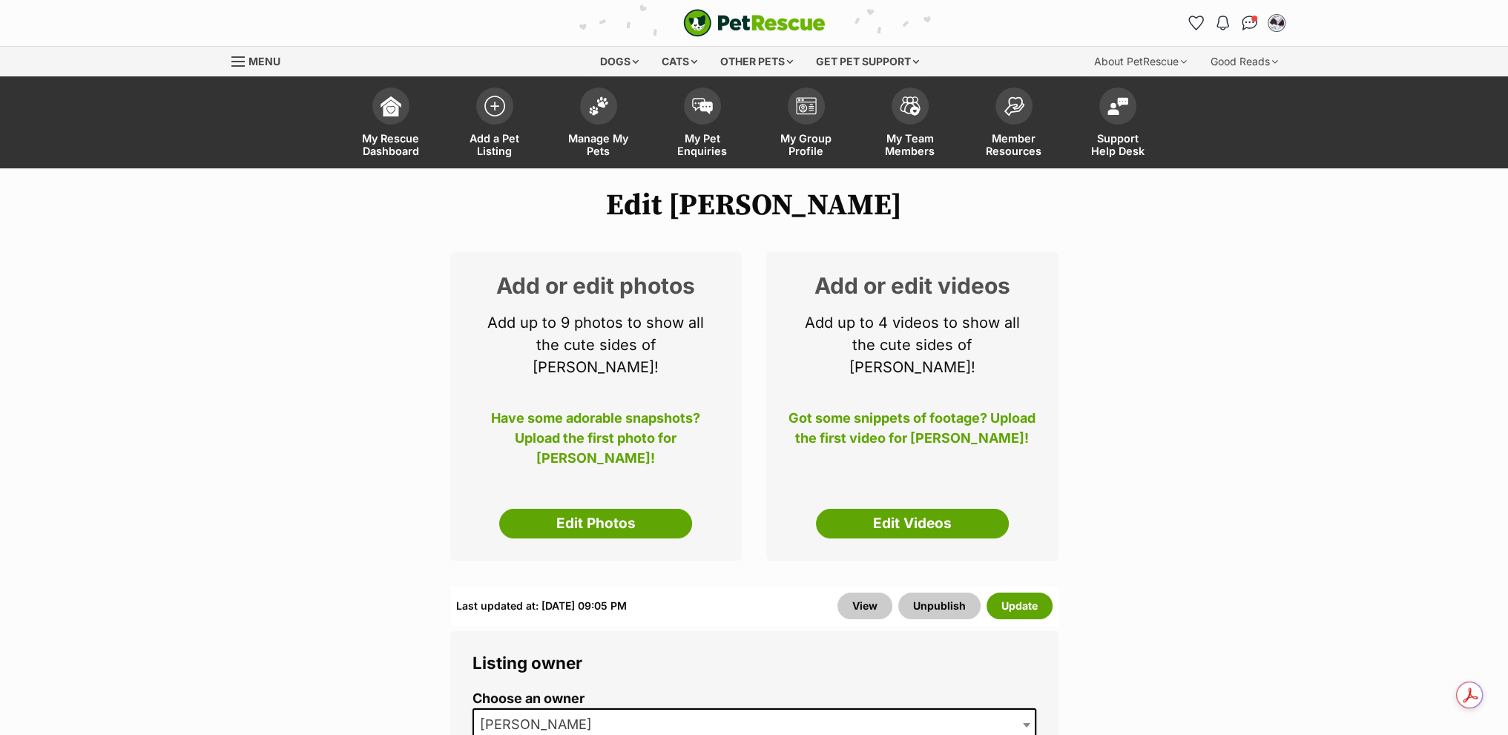
click at [593, 518] on div "Add or edit photos Add up to 9 photos to show all the cute sides of Percy! Have…" at bounding box center [596, 406] width 292 height 309
click at [595, 509] on link "Edit Photos" at bounding box center [595, 524] width 193 height 30
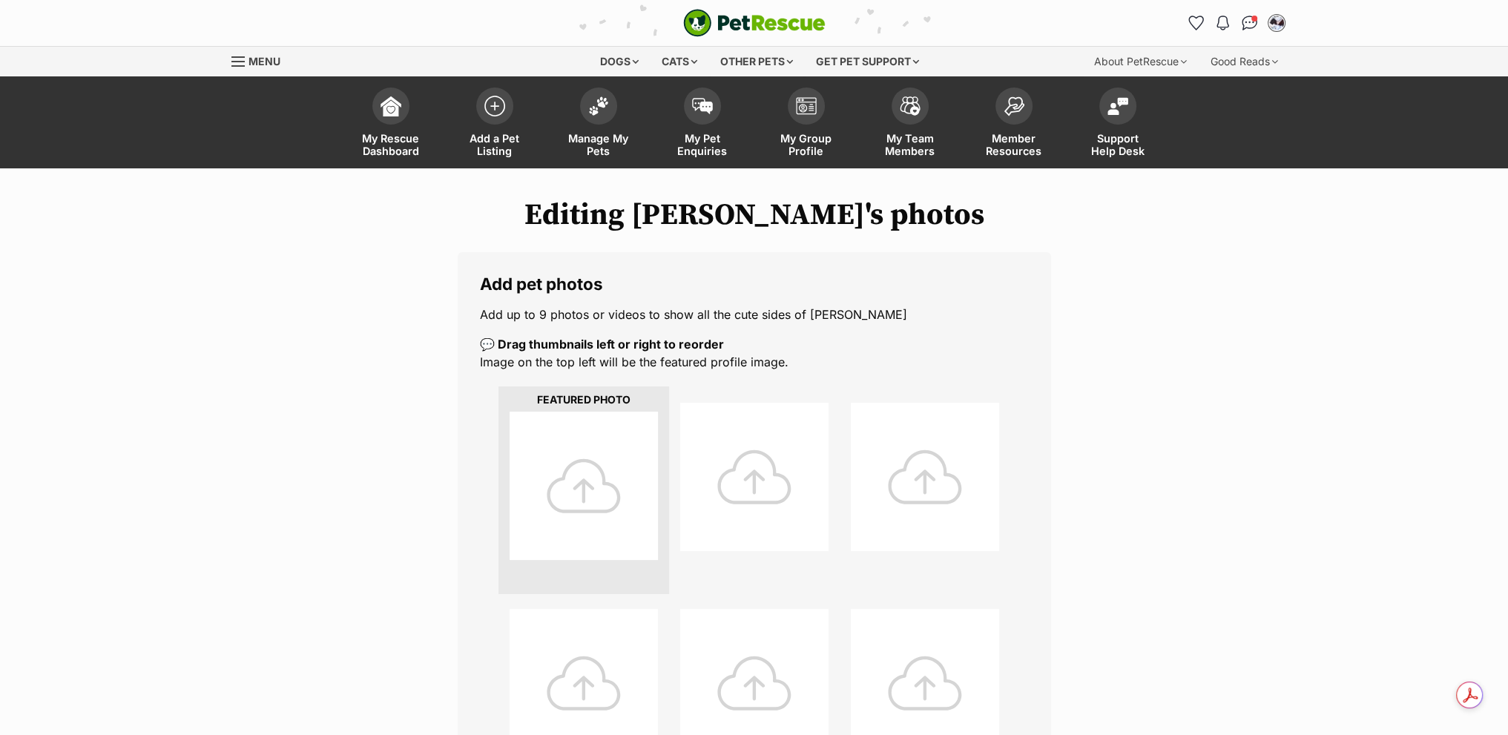
click at [537, 412] on div at bounding box center [584, 486] width 148 height 148
click at [588, 476] on div at bounding box center [584, 486] width 148 height 148
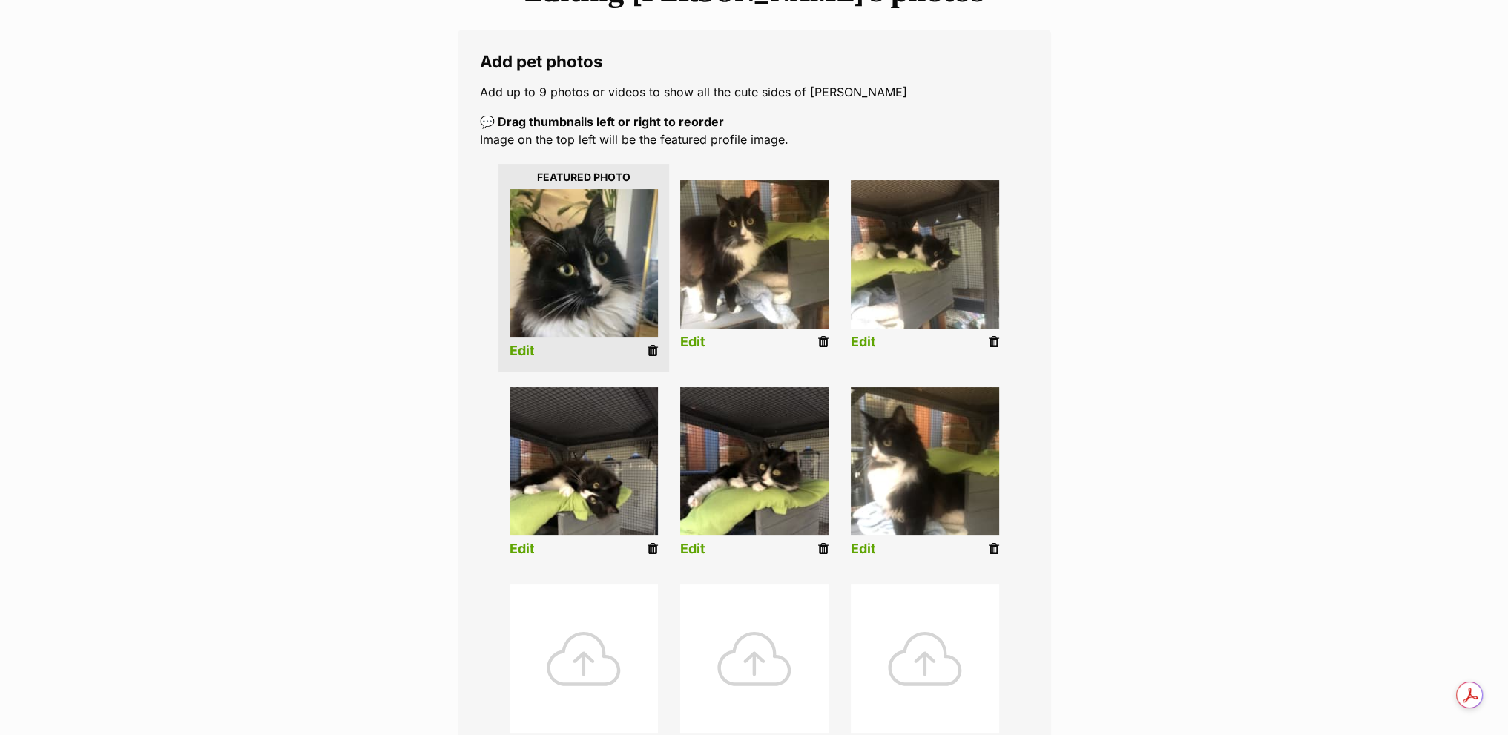
scroll to position [668, 0]
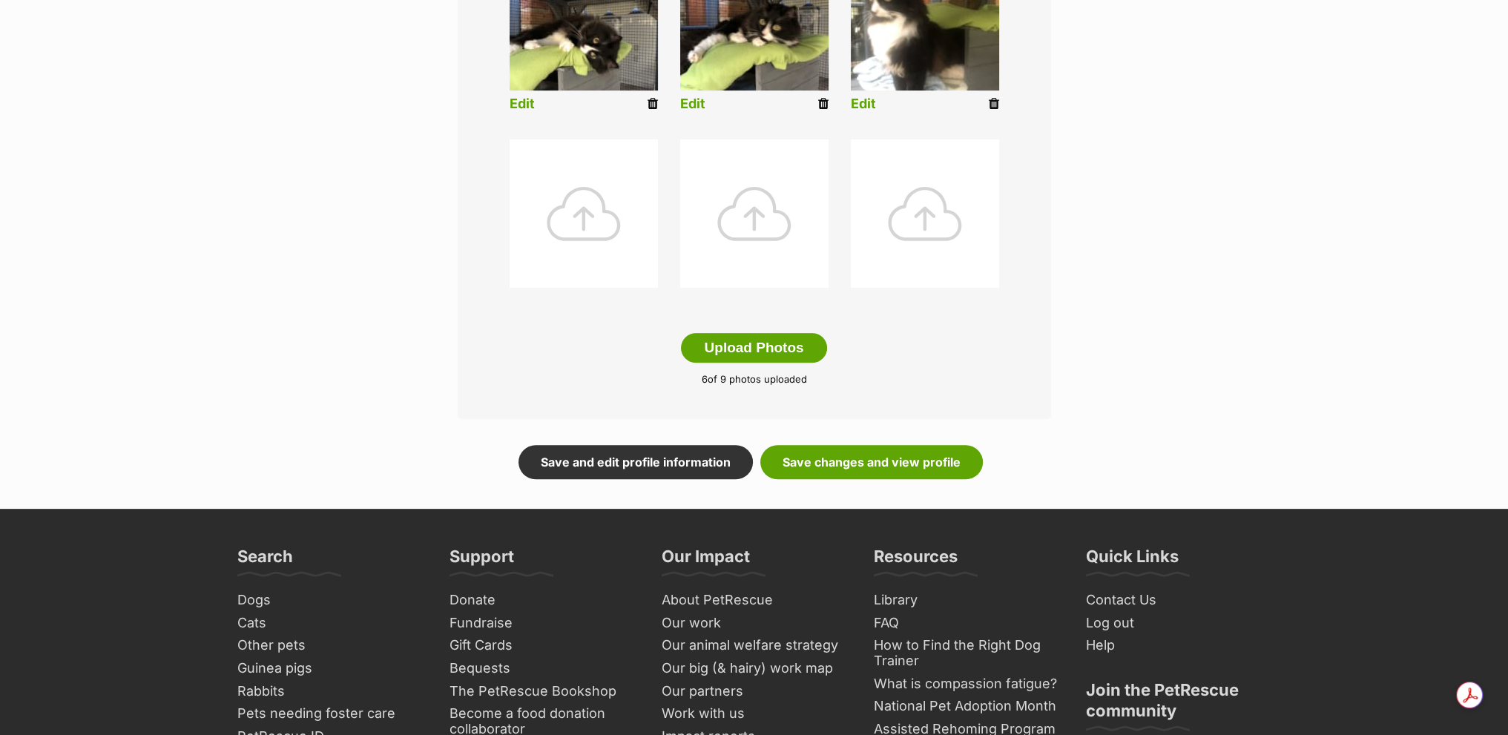
click at [878, 439] on form "Add pet photos Add up to 9 photos or videos to show all the cute sides of Percy…" at bounding box center [754, 32] width 593 height 895
click at [884, 475] on link "Save changes and view profile" at bounding box center [871, 462] width 223 height 34
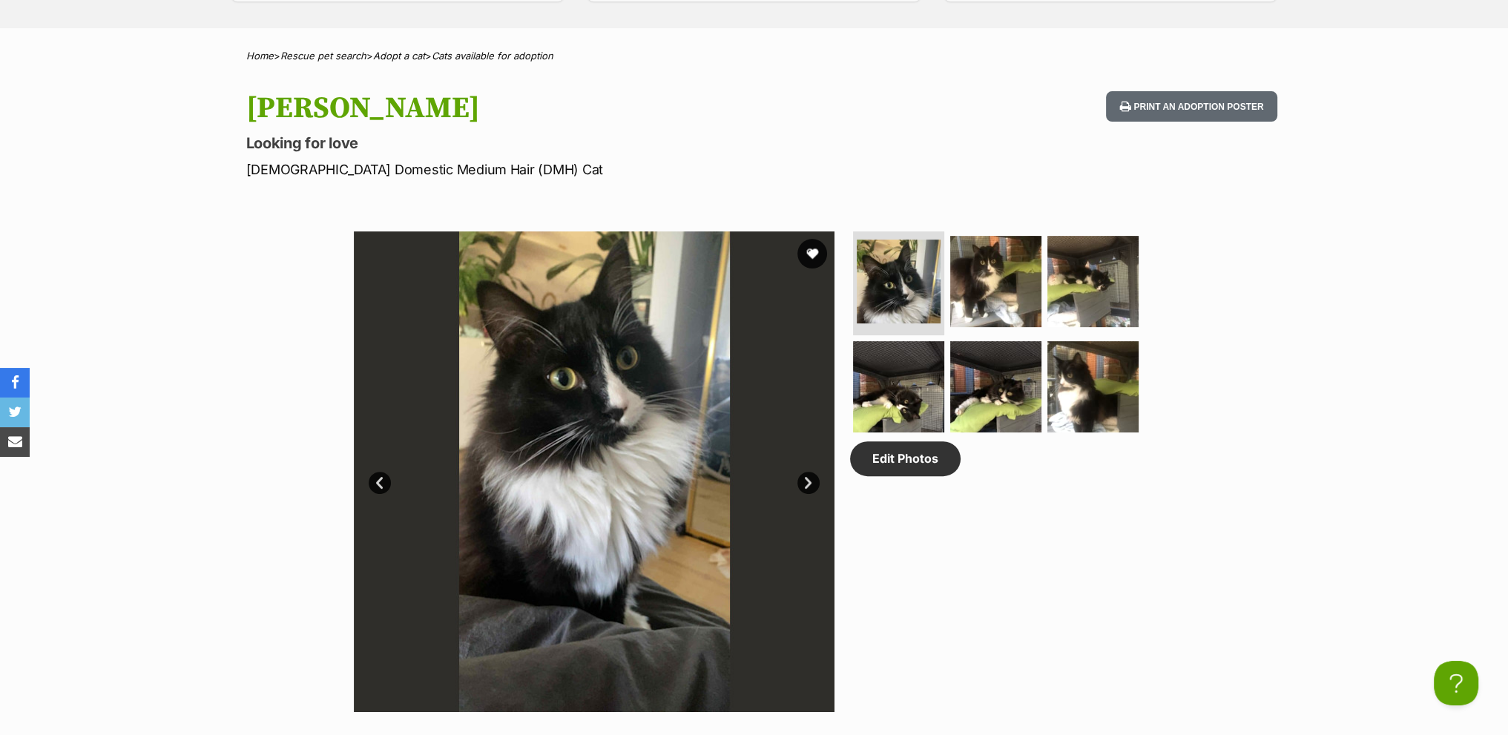
scroll to position [742, 0]
